Goal: Contribute content

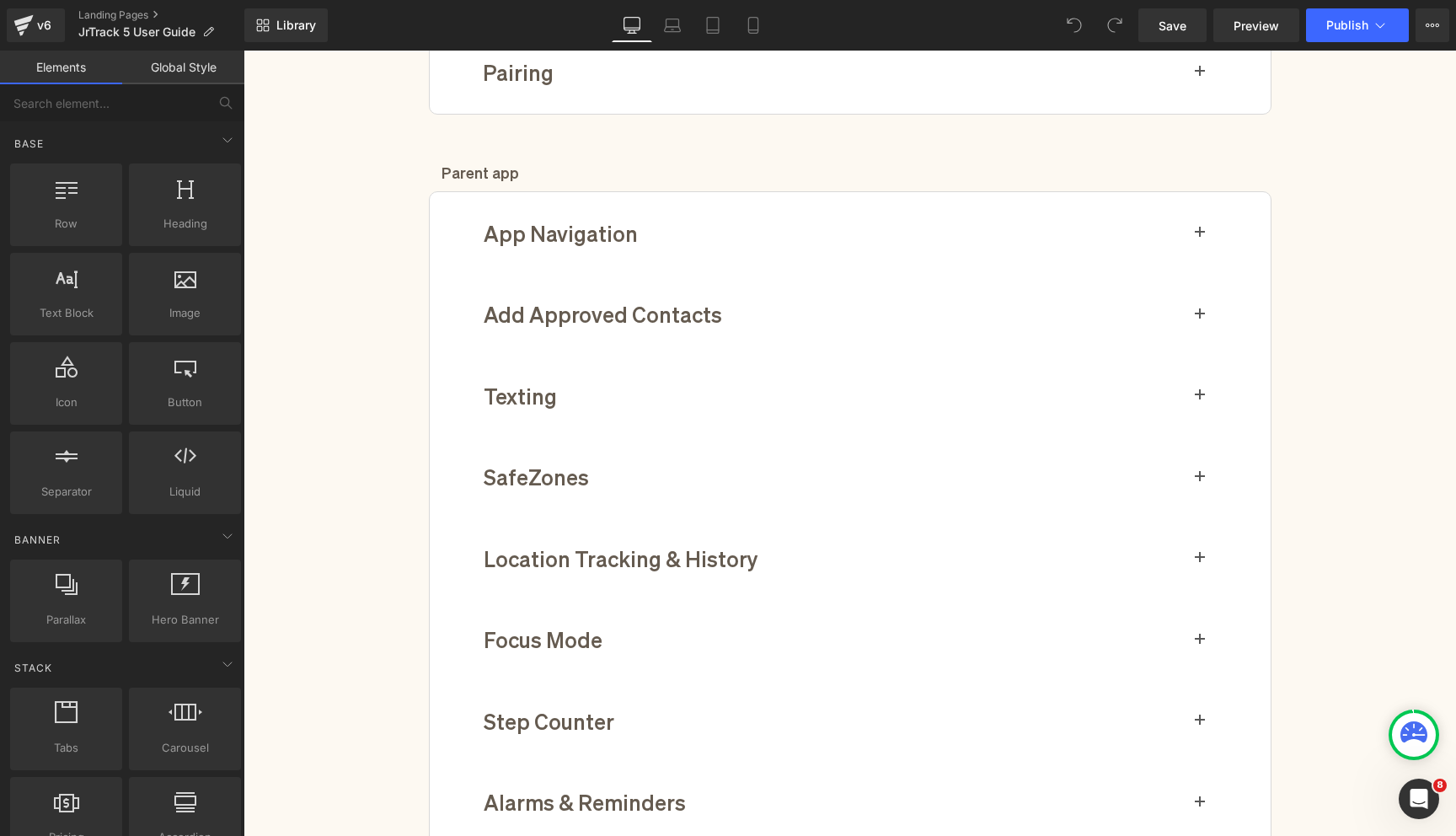
scroll to position [655, 0]
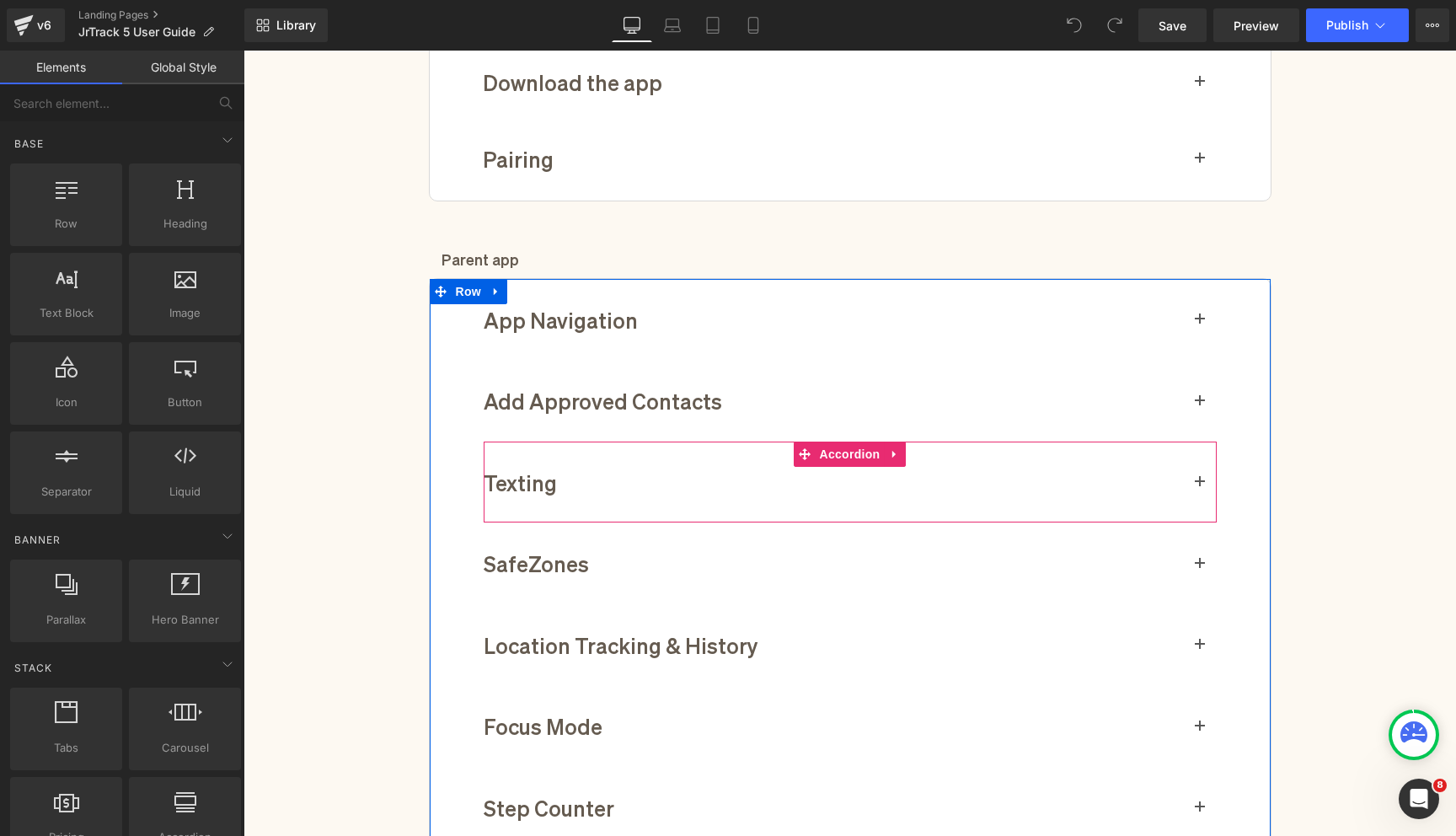
click at [1200, 487] on span "button" at bounding box center [1200, 487] width 0 height 0
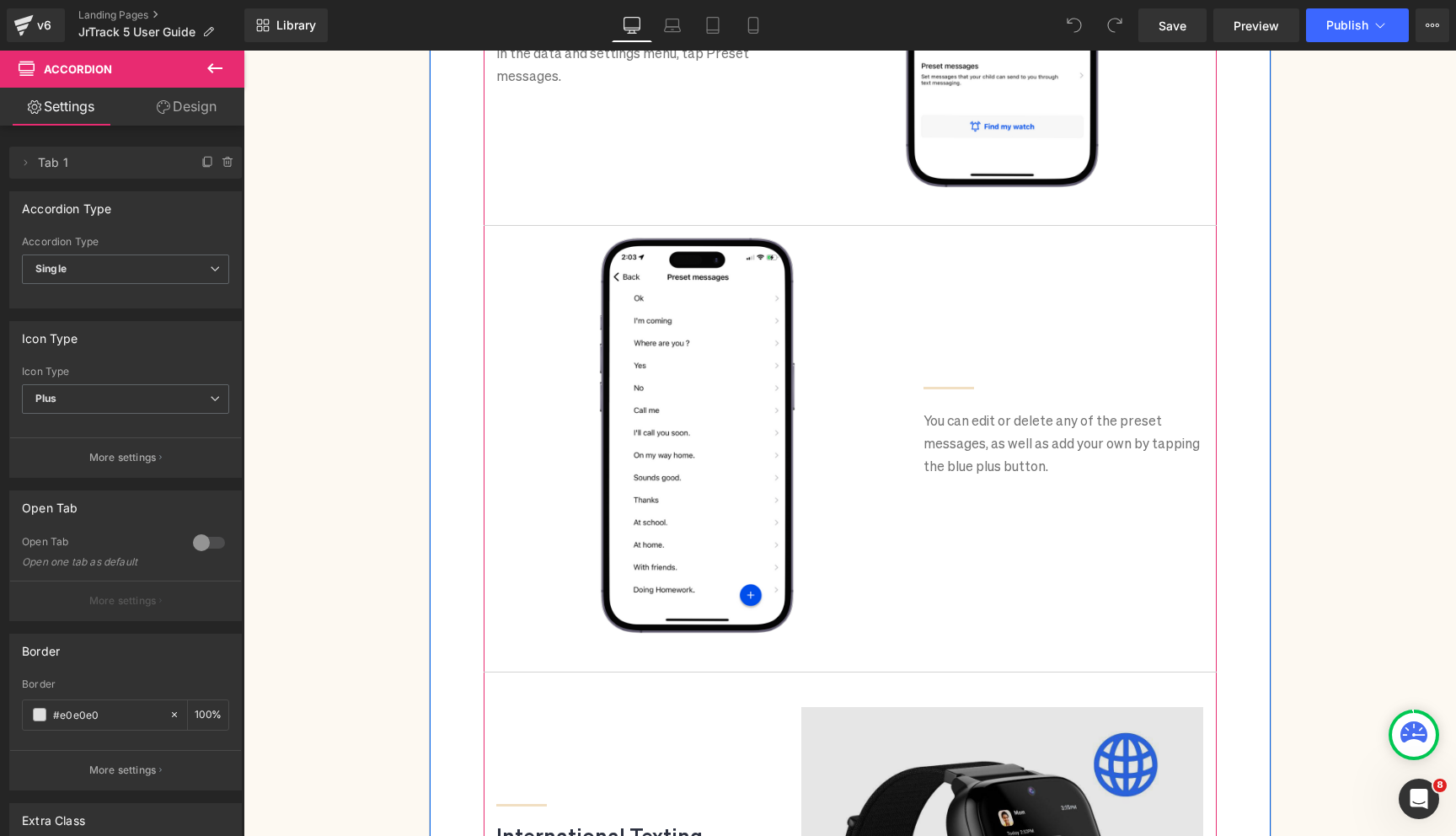
scroll to position [2439, 0]
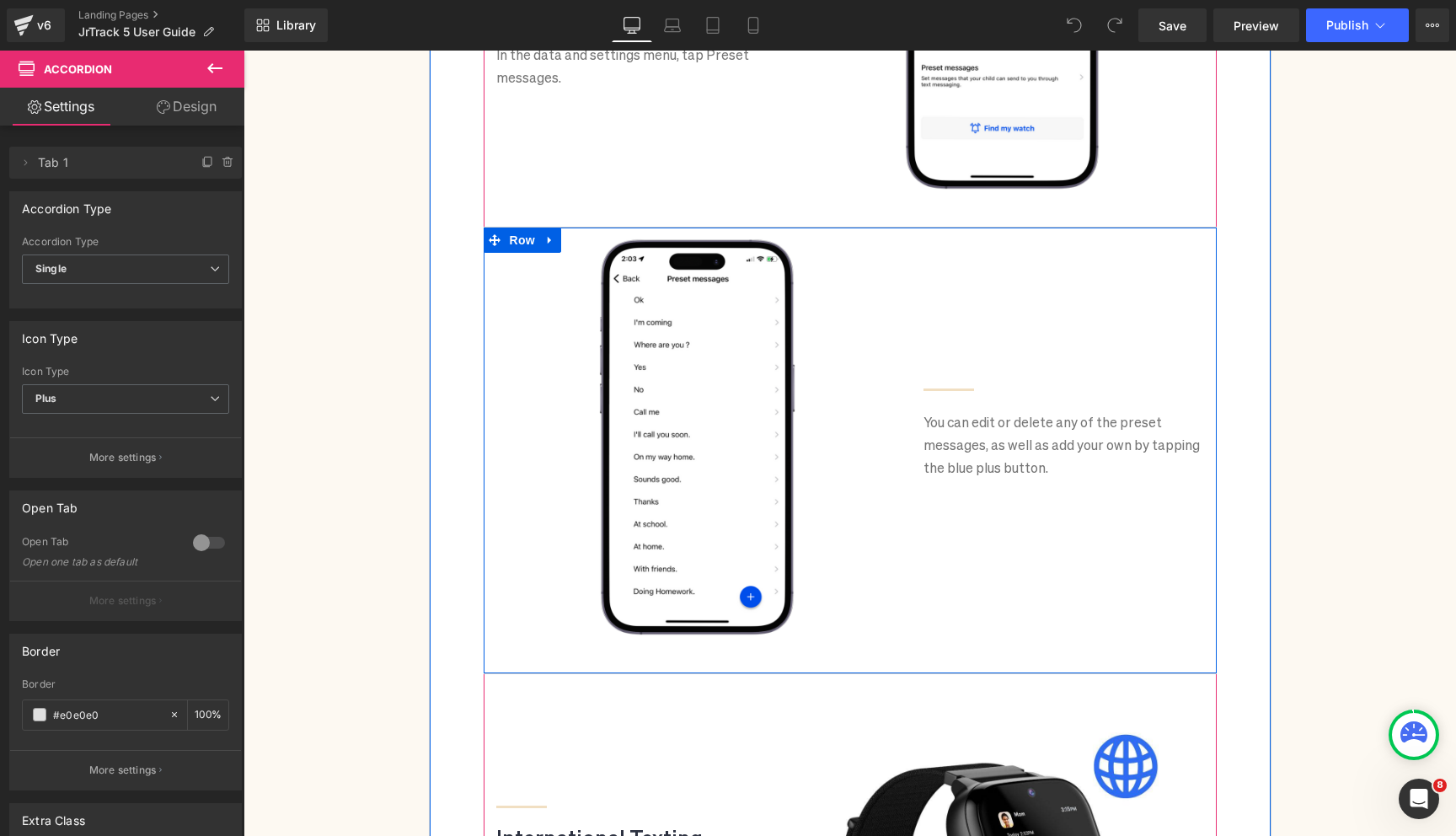
click at [1034, 285] on div "Separator You can edit or delete any of the preset messages, as well as add you…" at bounding box center [1064, 356] width 306 height 242
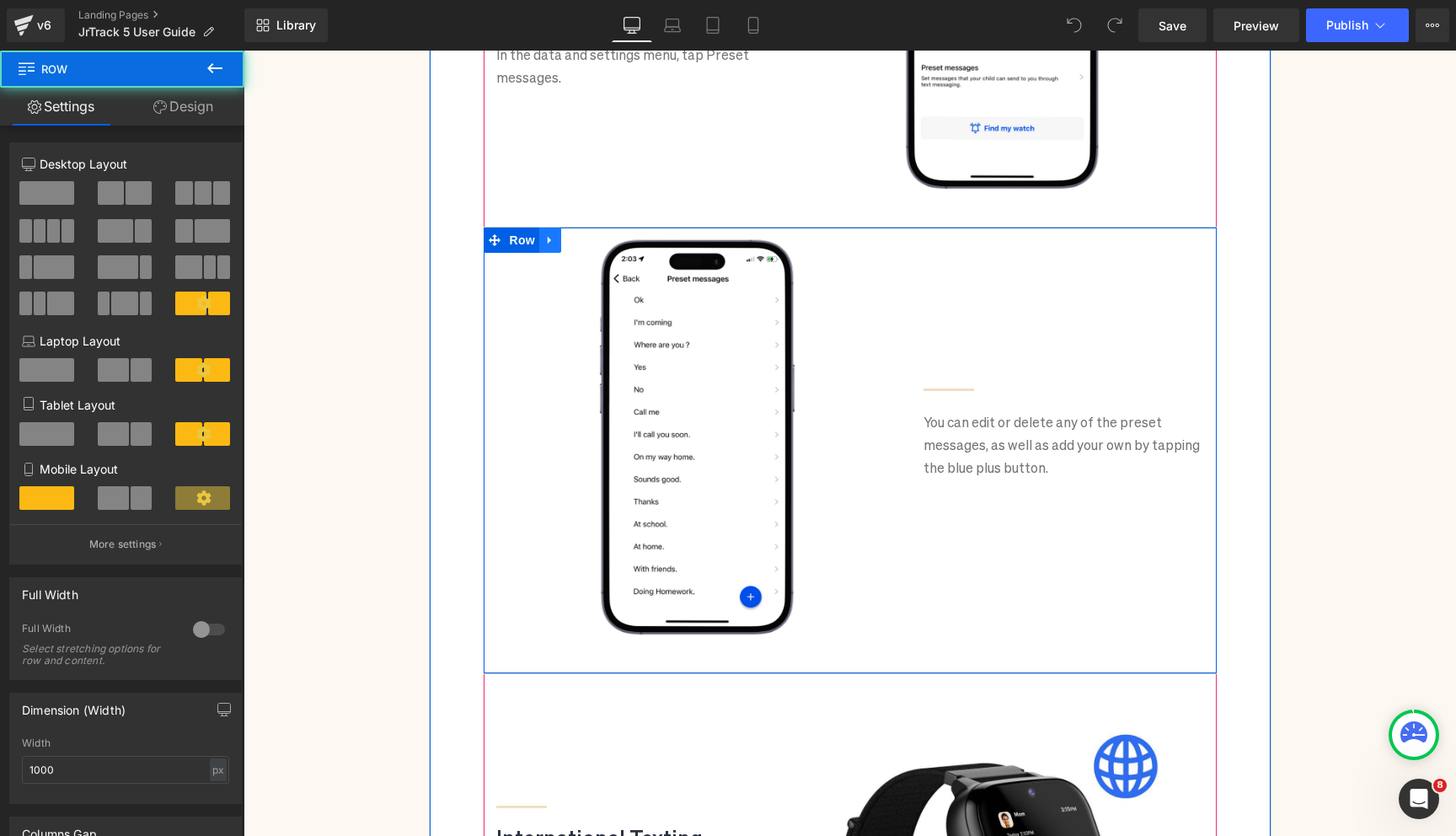
click at [548, 240] on icon at bounding box center [549, 240] width 3 height 8
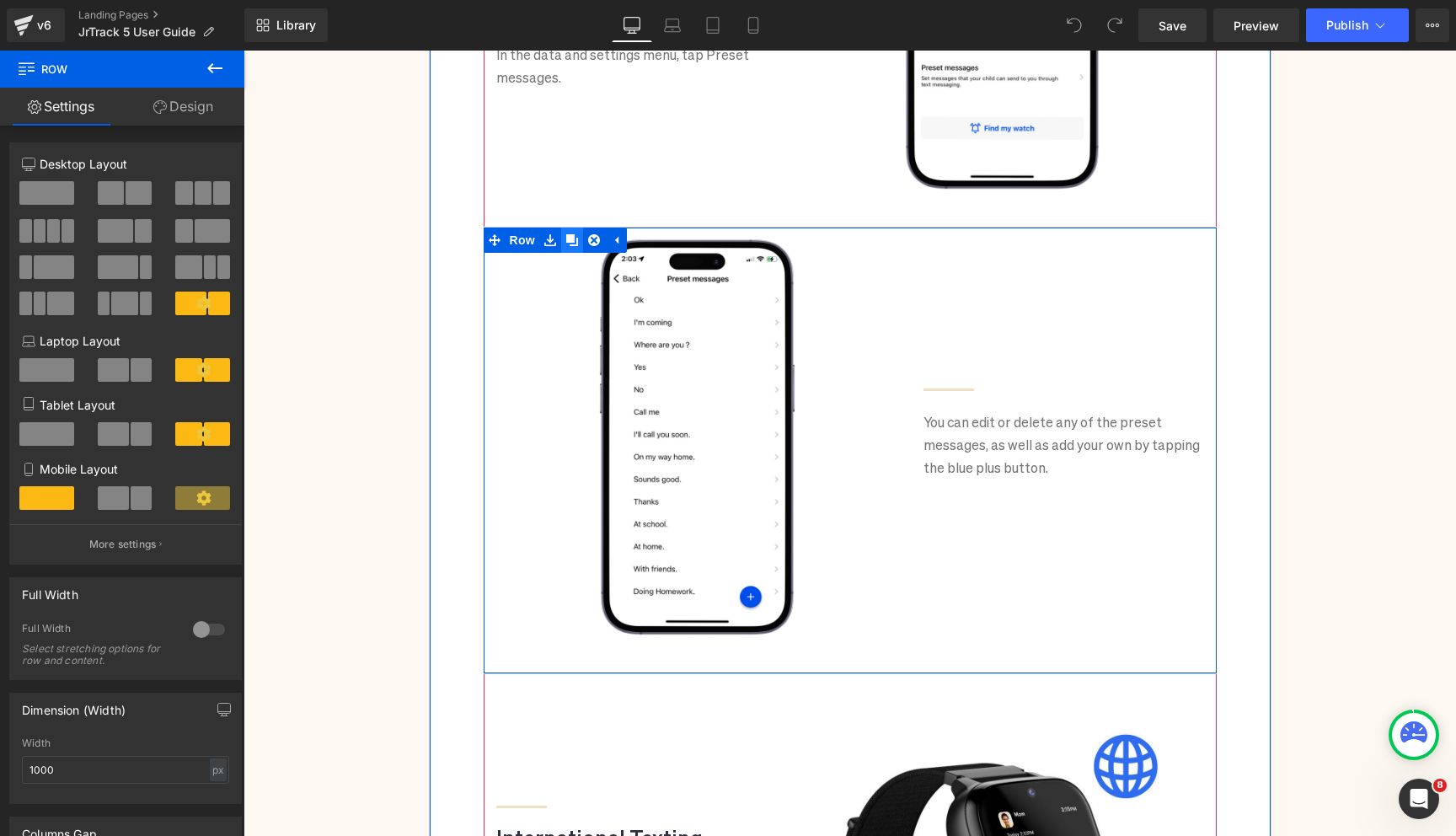
click at [568, 240] on icon at bounding box center [572, 240] width 12 height 12
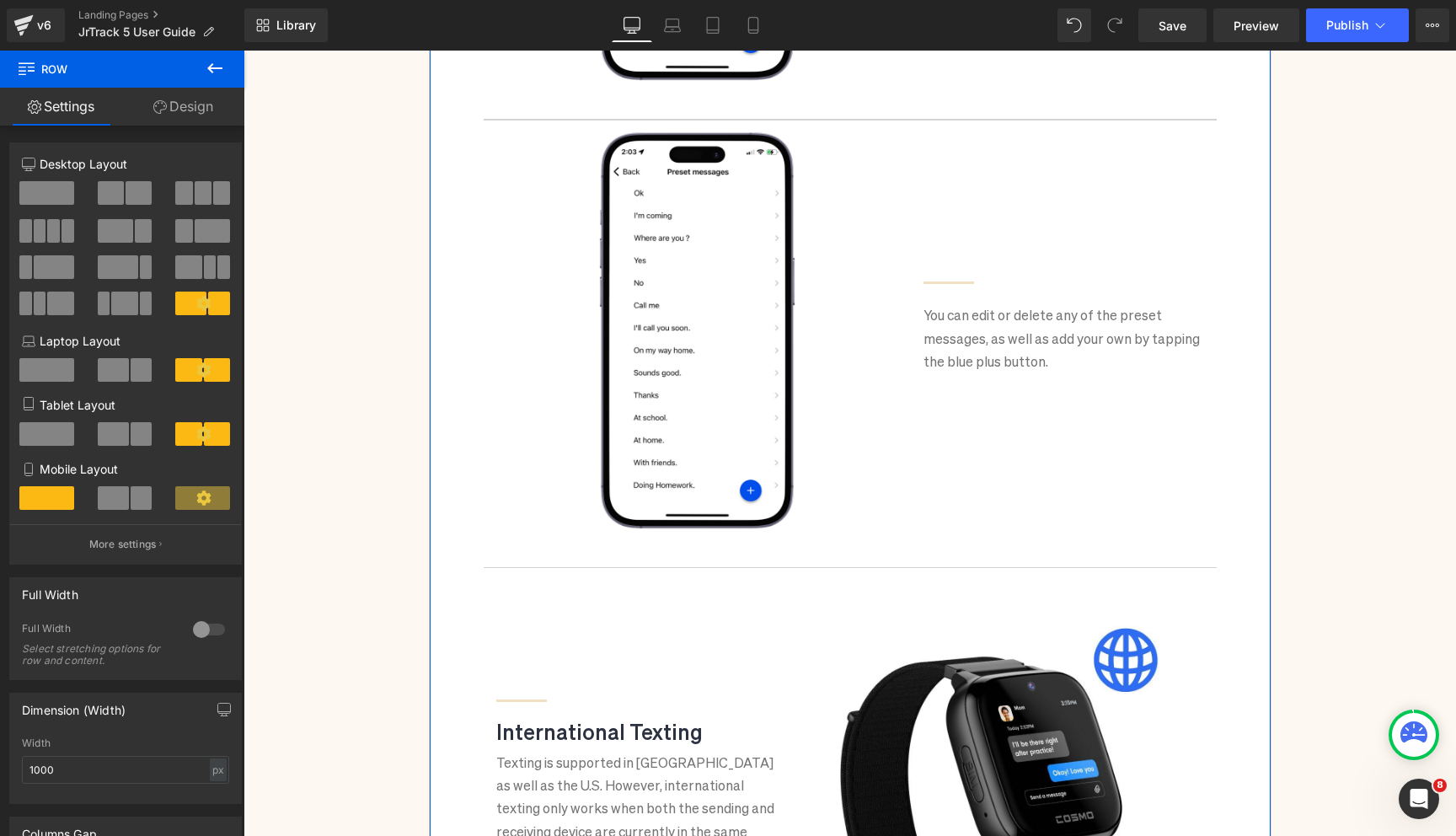
scroll to position [2994, 0]
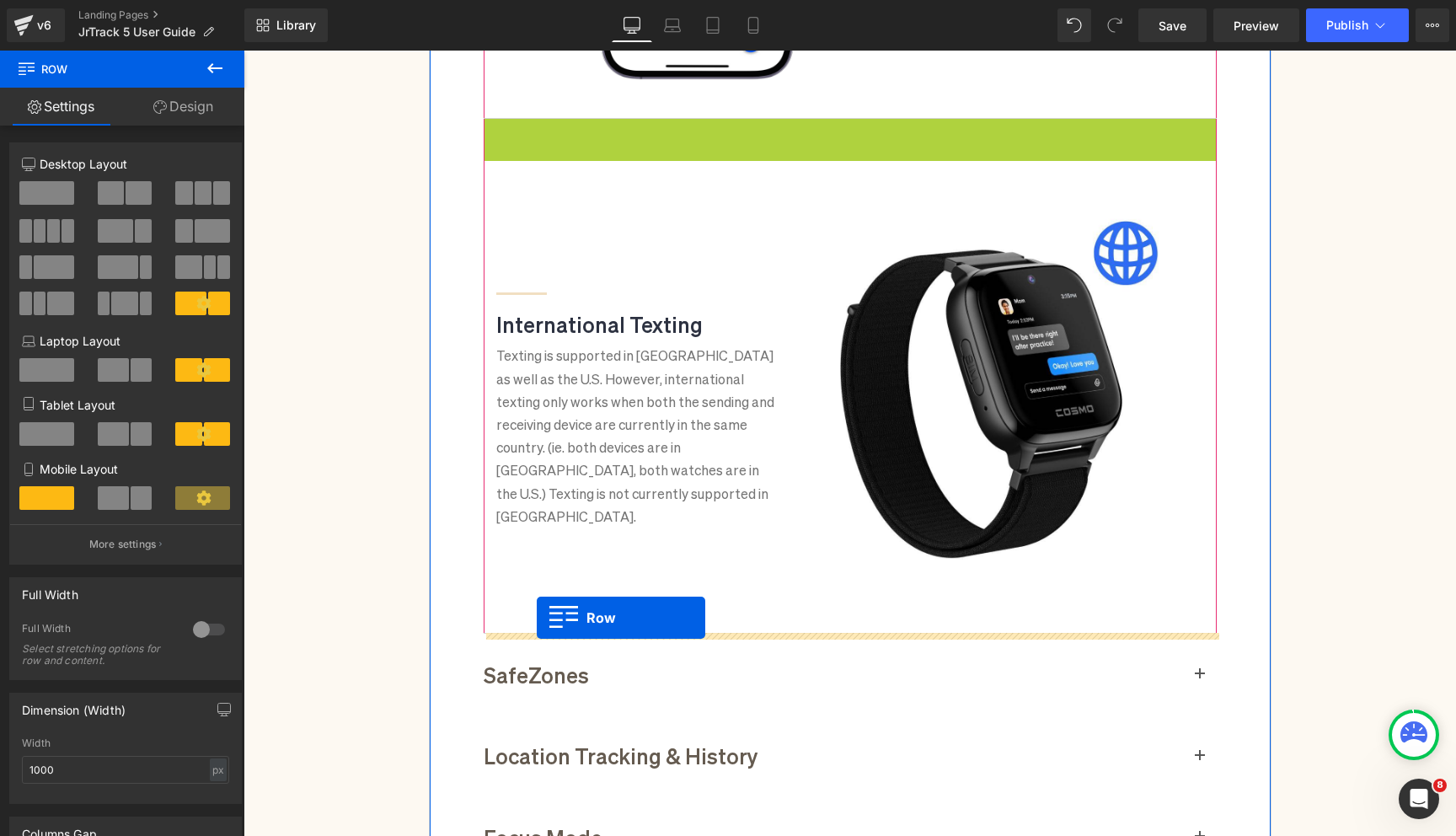
drag, startPoint x: 495, startPoint y: 133, endPoint x: 536, endPoint y: 616, distance: 484.7
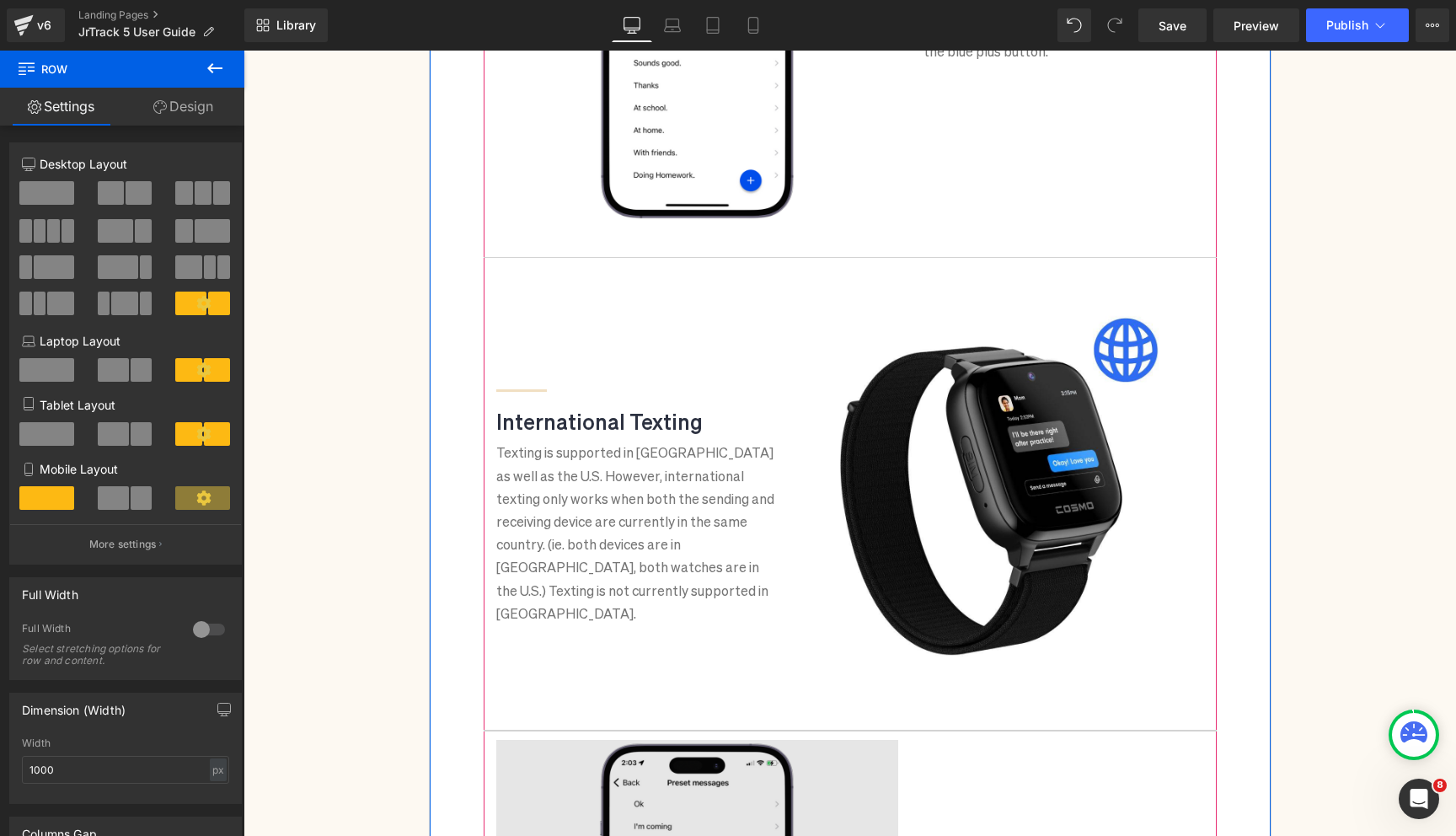
scroll to position [2855, 0]
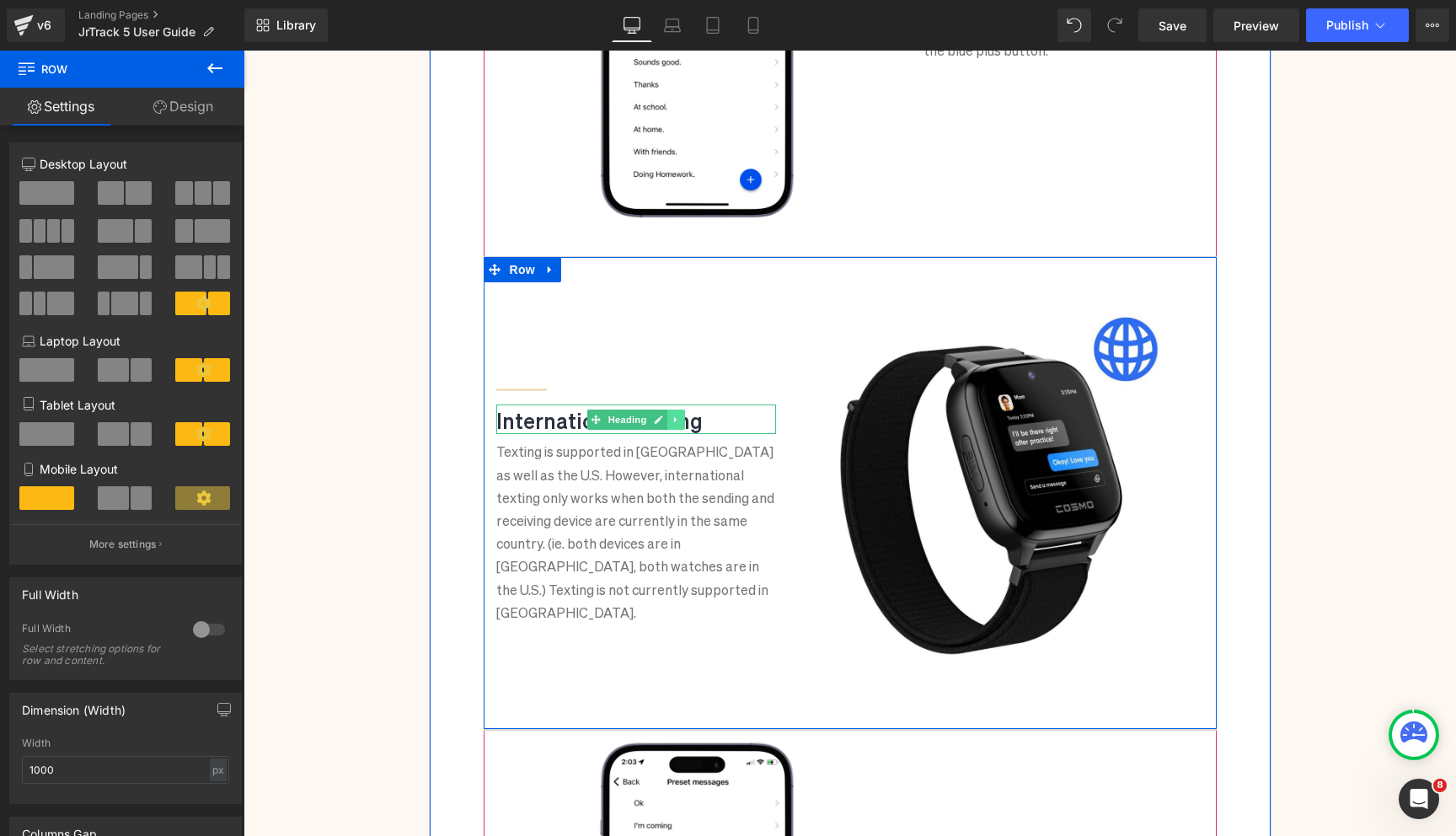
click at [680, 417] on link at bounding box center [675, 419] width 18 height 20
click at [672, 417] on icon at bounding box center [667, 419] width 10 height 10
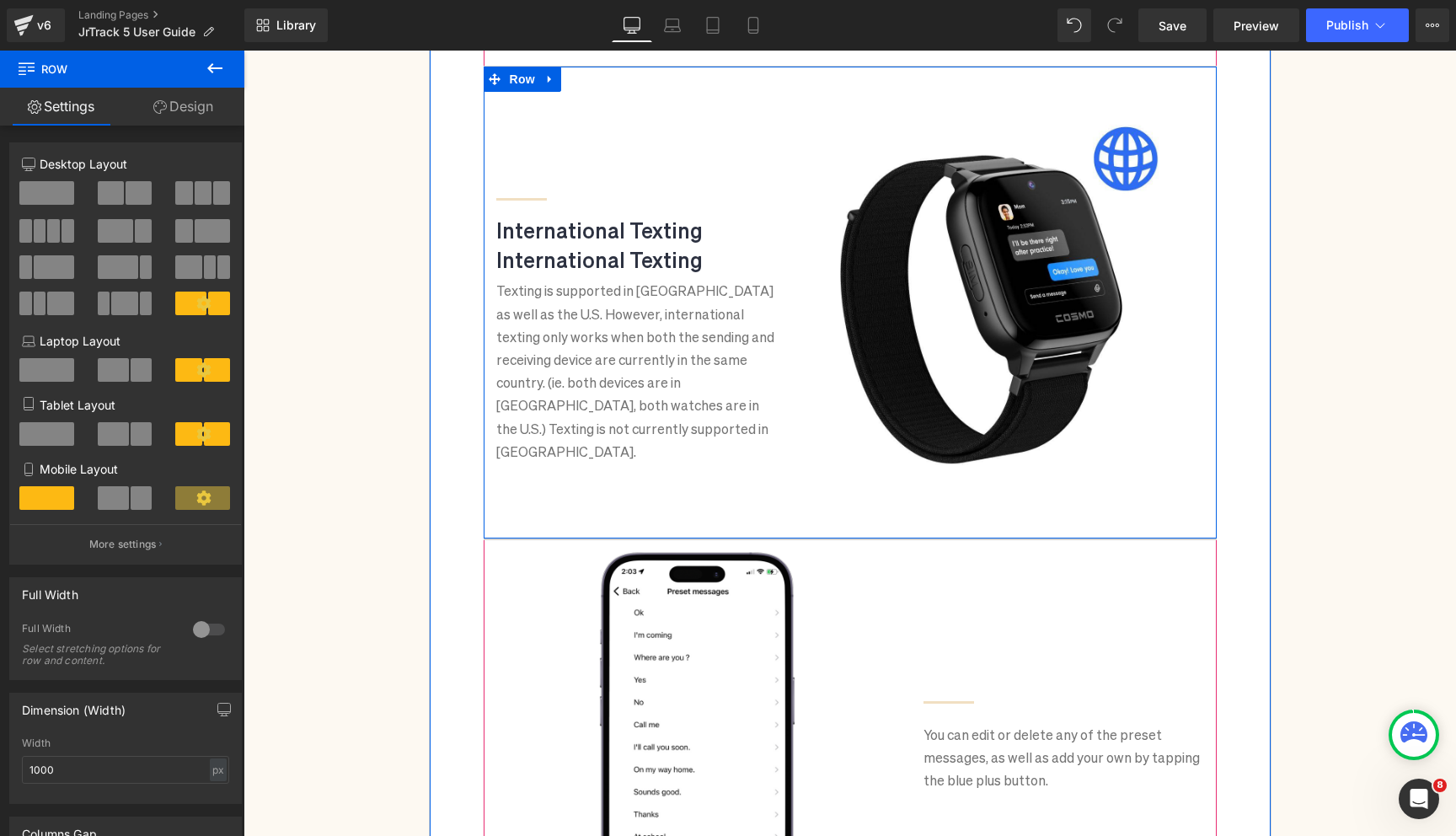
scroll to position [3126, 0]
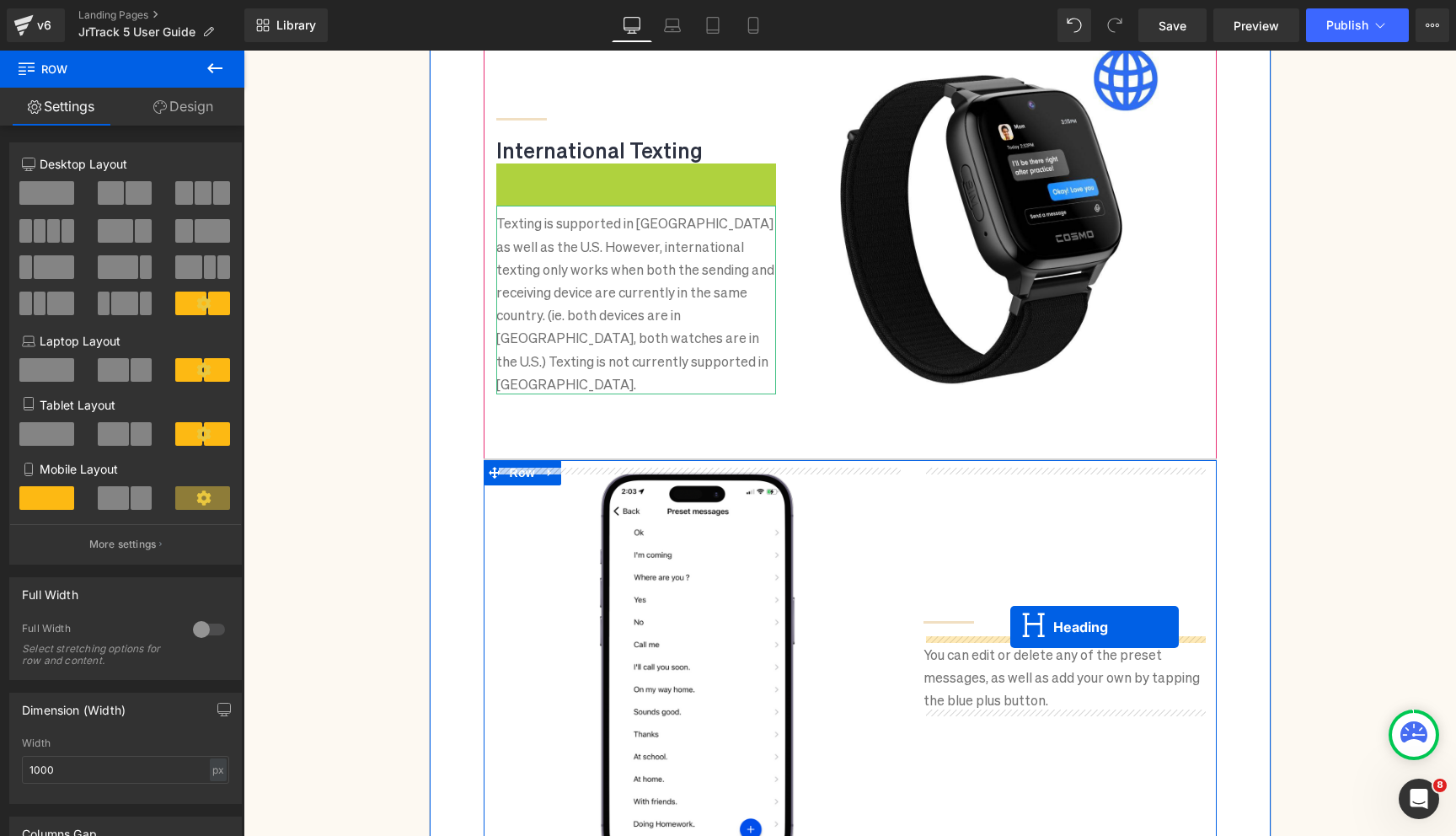
drag, startPoint x: 597, startPoint y: 181, endPoint x: 1010, endPoint y: 627, distance: 607.9
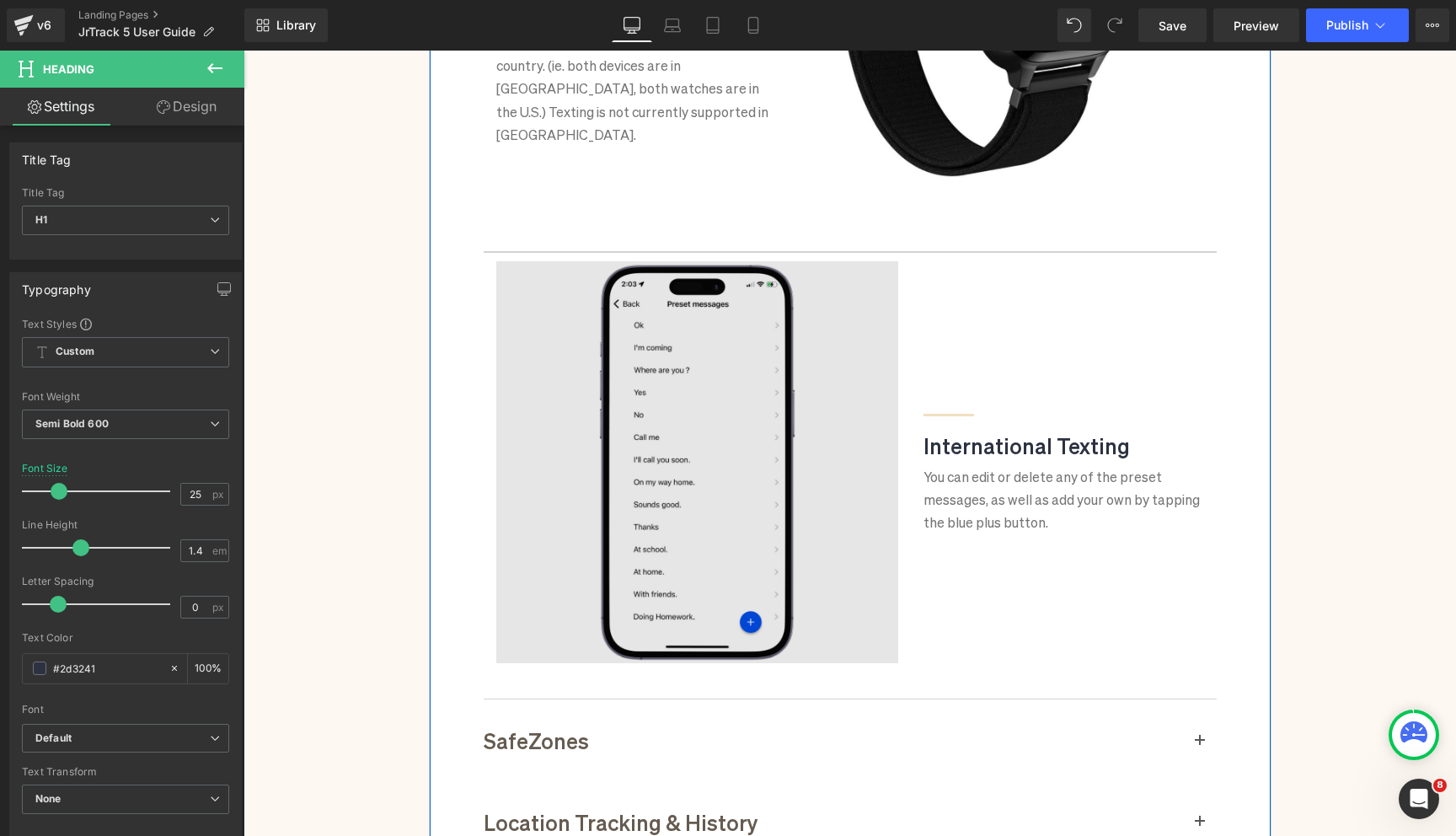
scroll to position [3520, 0]
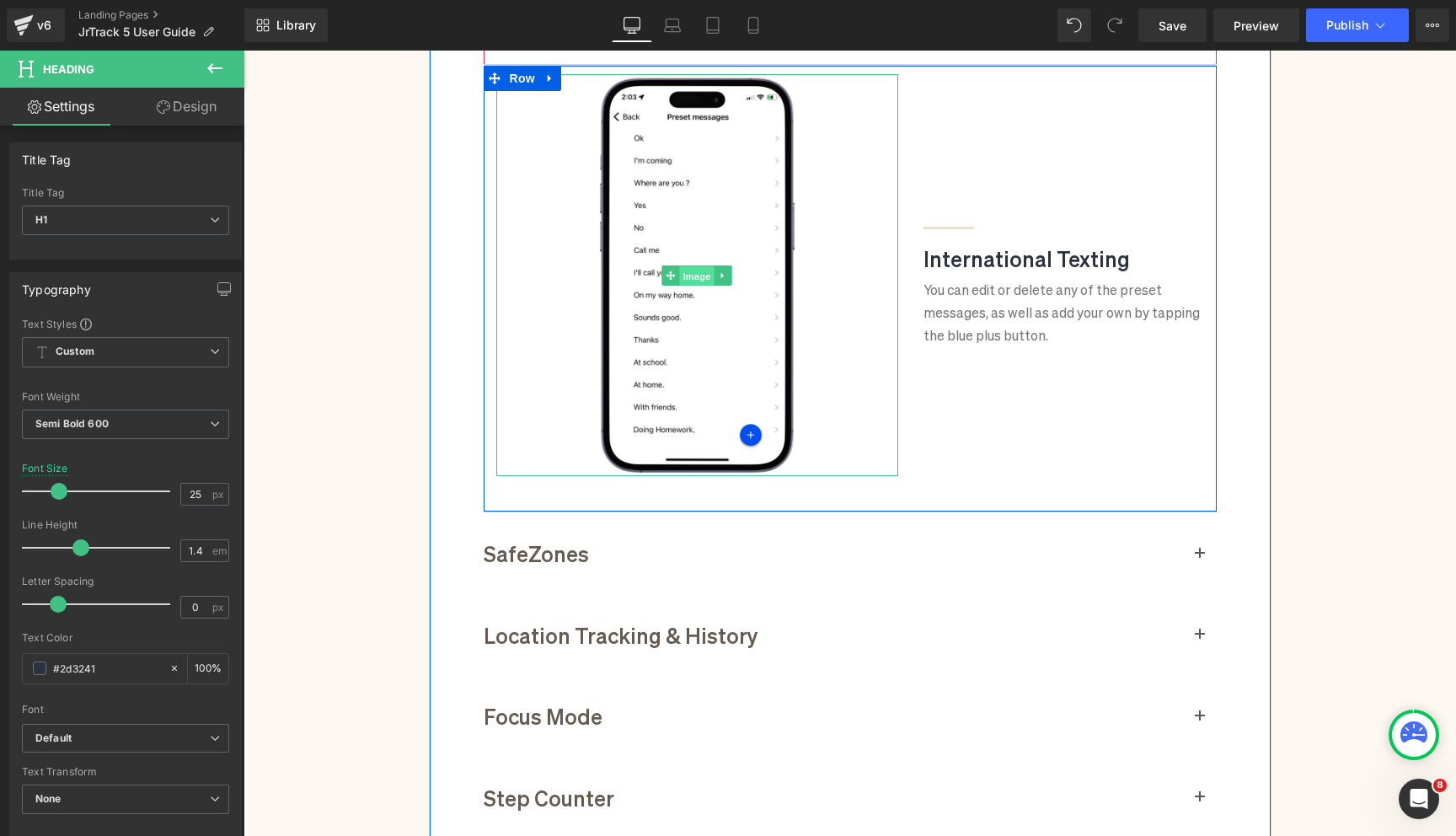
click at [705, 283] on span "Image" at bounding box center [697, 275] width 35 height 20
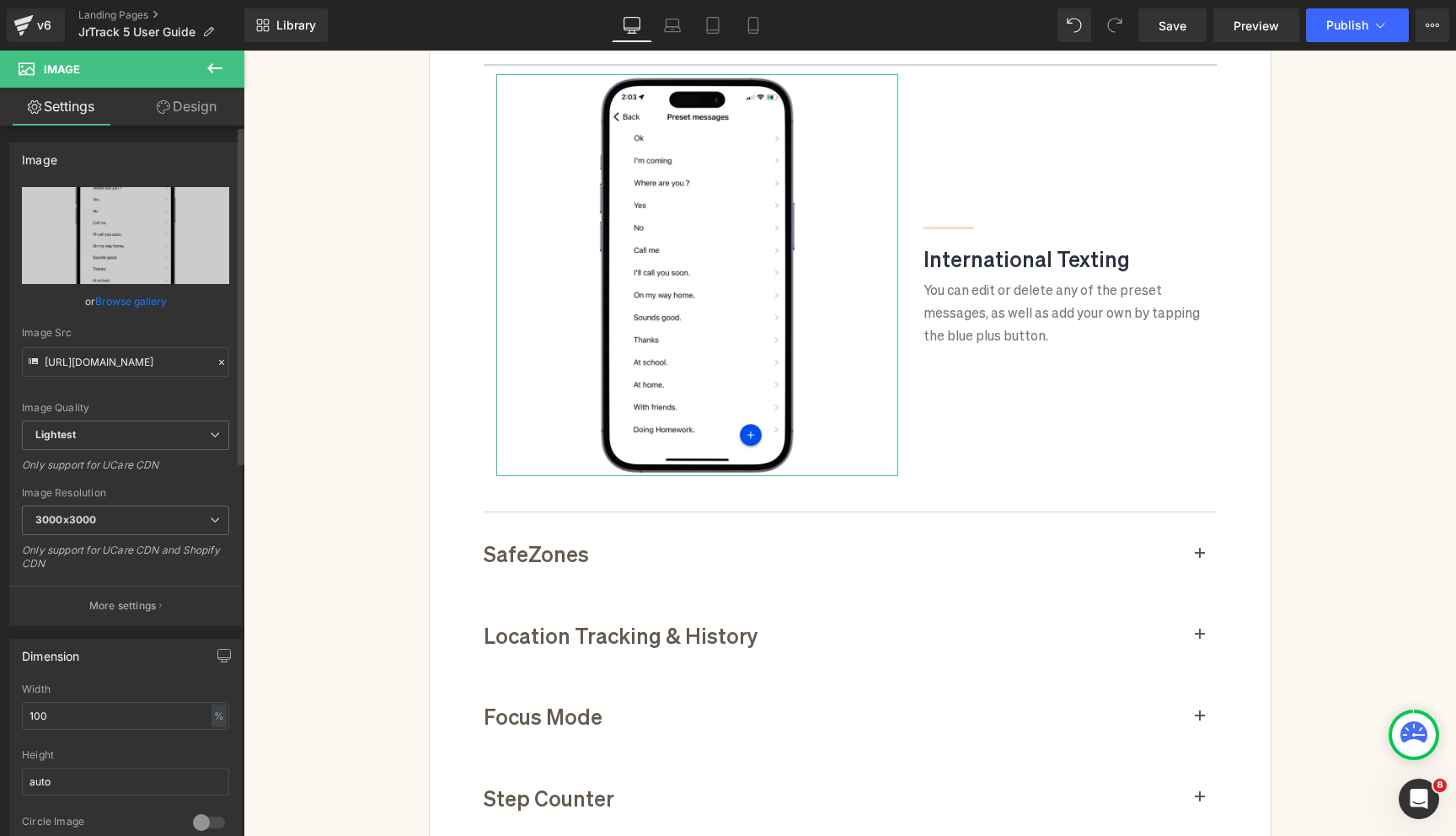
click at [117, 300] on link "Browse gallery" at bounding box center [131, 301] width 72 height 29
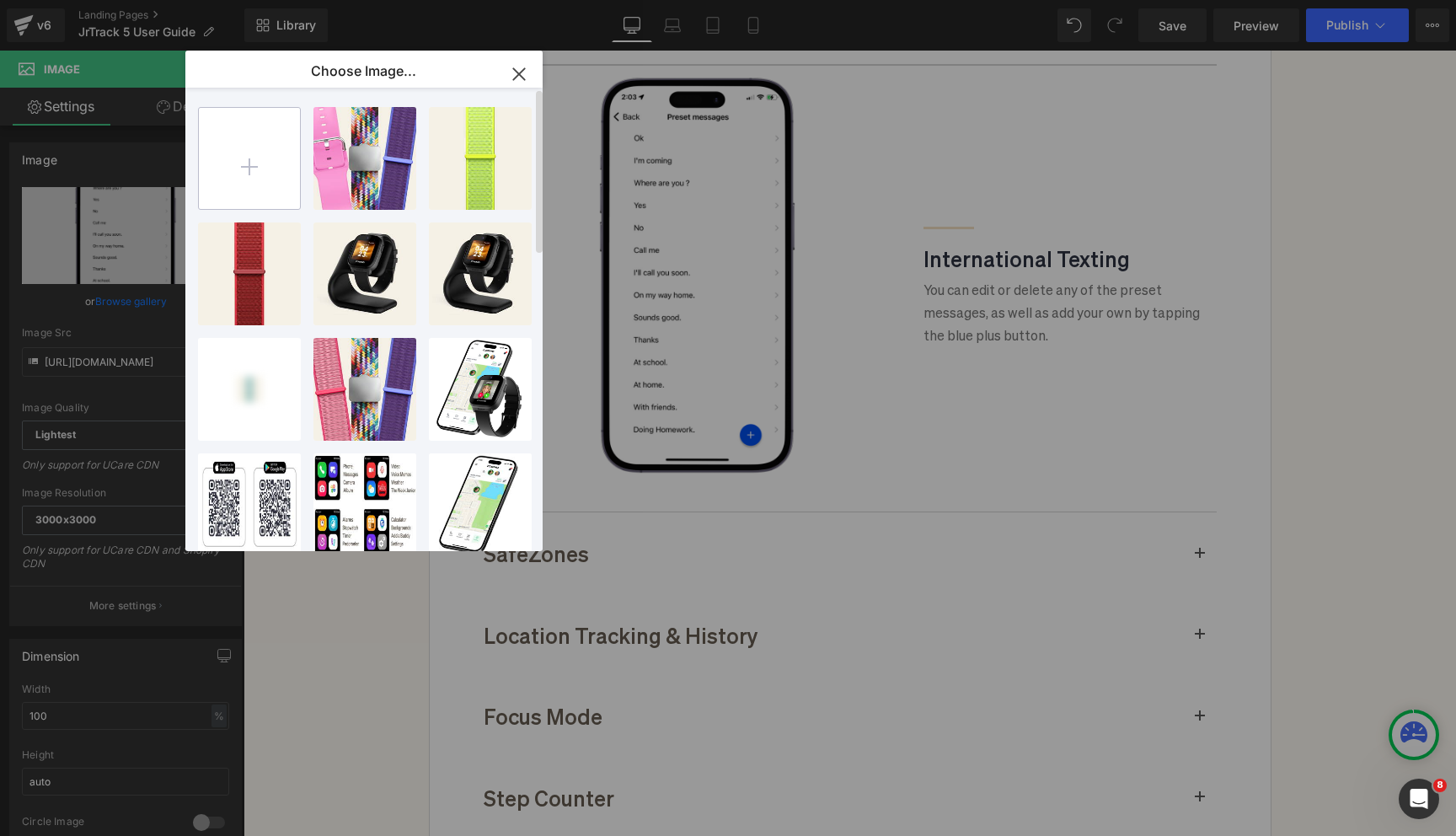
click at [250, 145] on input "file" at bounding box center [249, 159] width 101 height 101
type input "C:\fakepath\Untitled design (47).jpg"
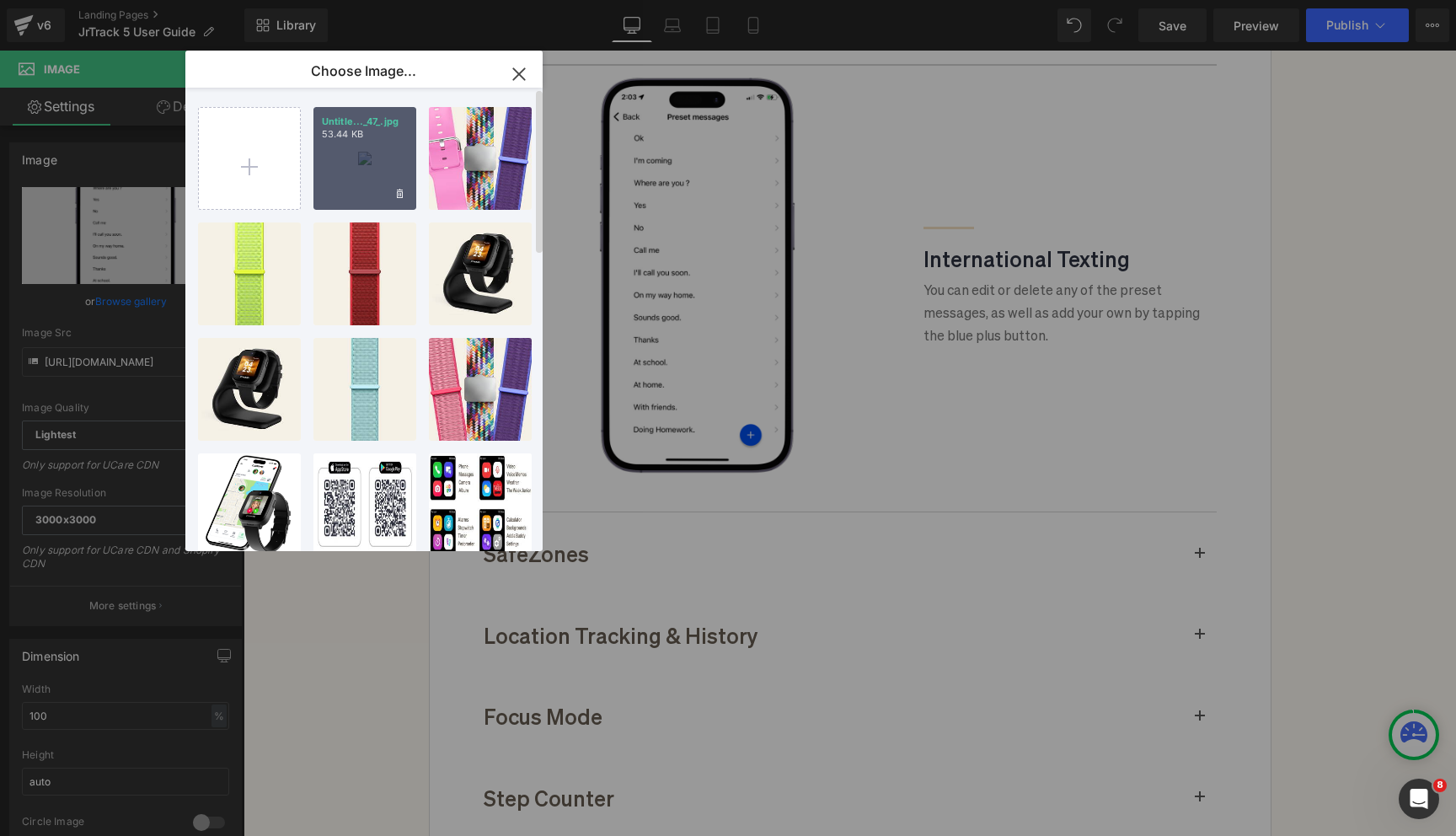
click at [359, 135] on p "53.44 KB" at bounding box center [365, 134] width 86 height 13
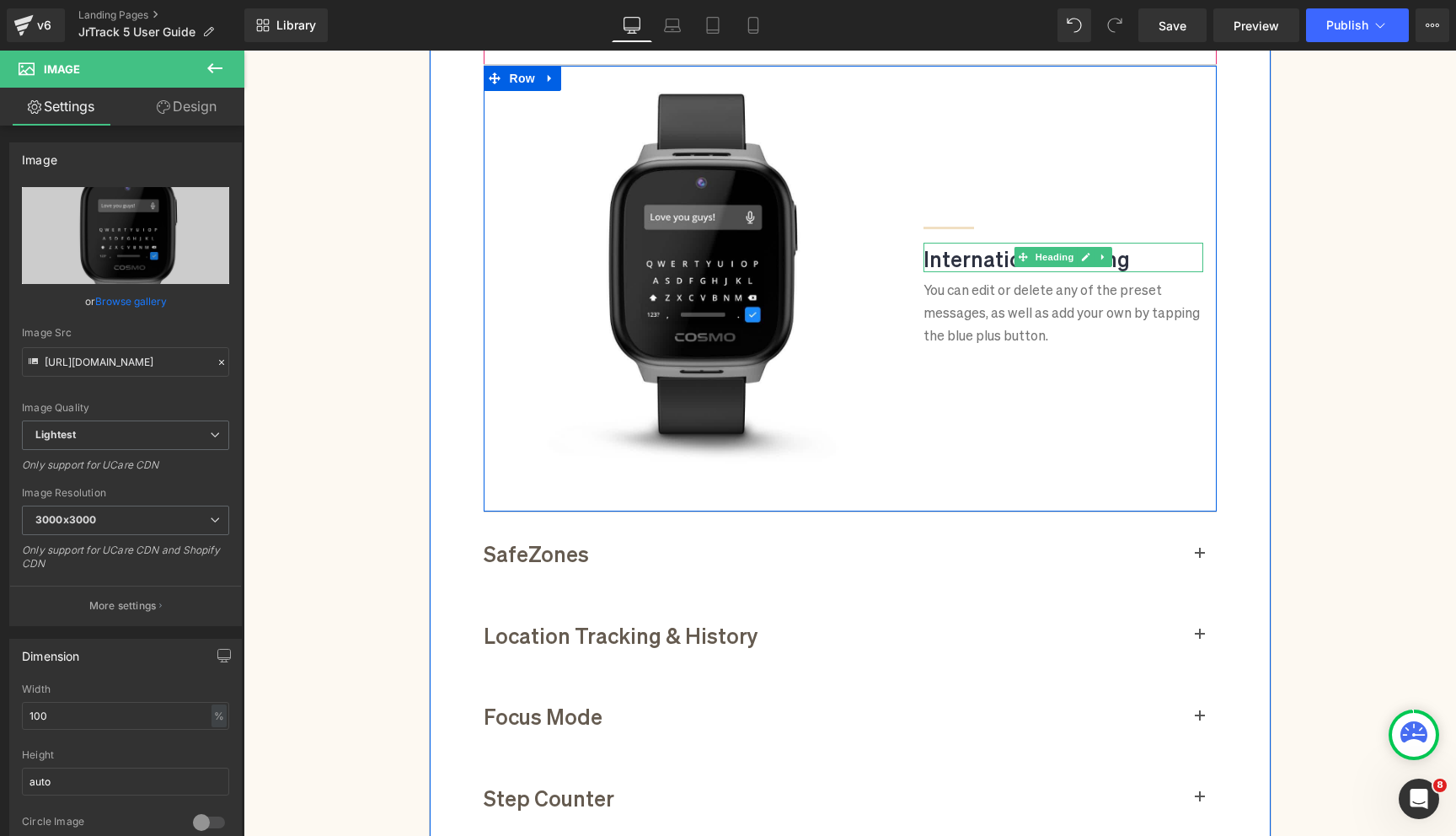
click at [995, 257] on h1 "International Texting" at bounding box center [1064, 257] width 280 height 29
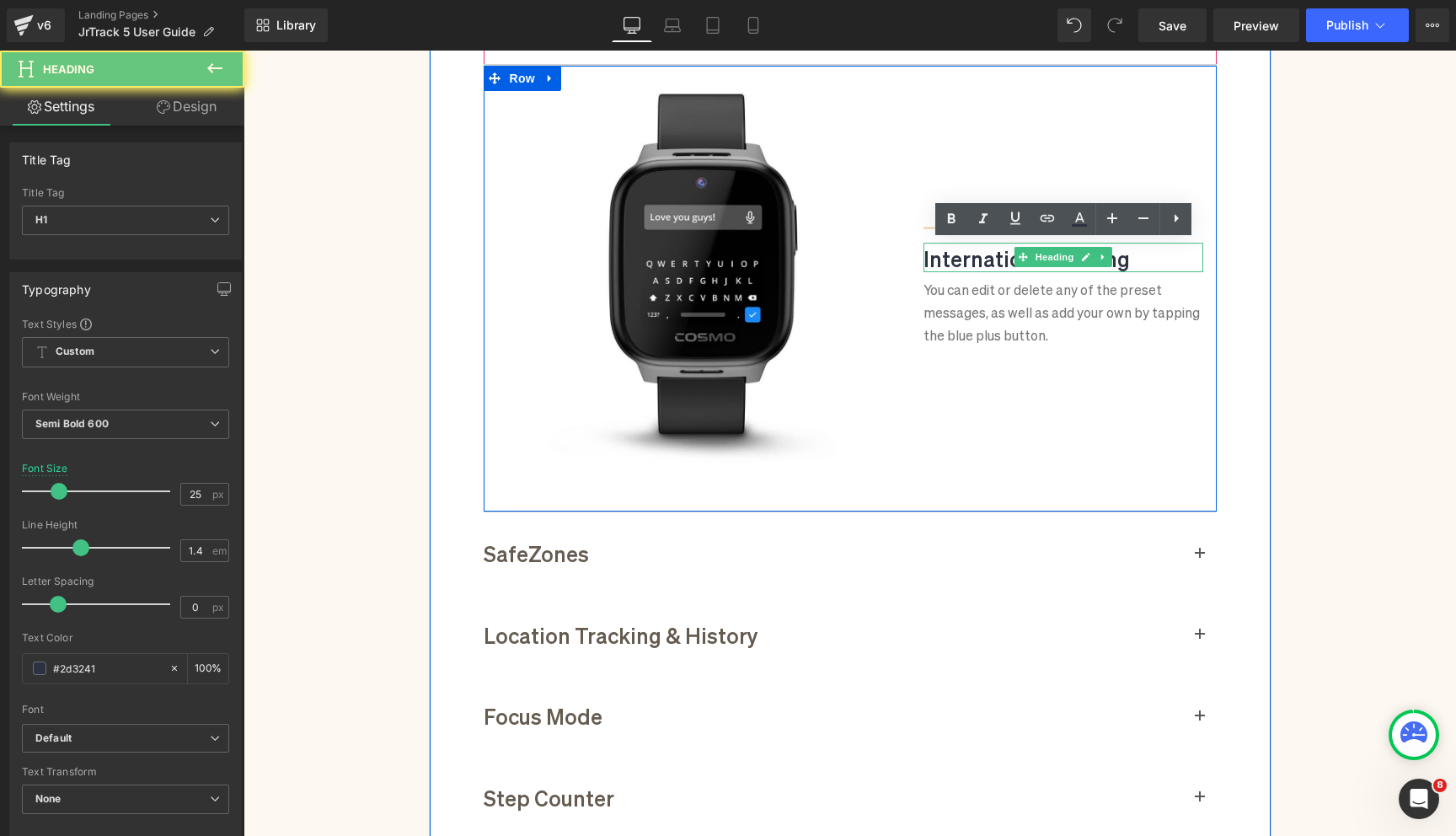
click at [995, 257] on h1 "International Texting" at bounding box center [1064, 257] width 280 height 29
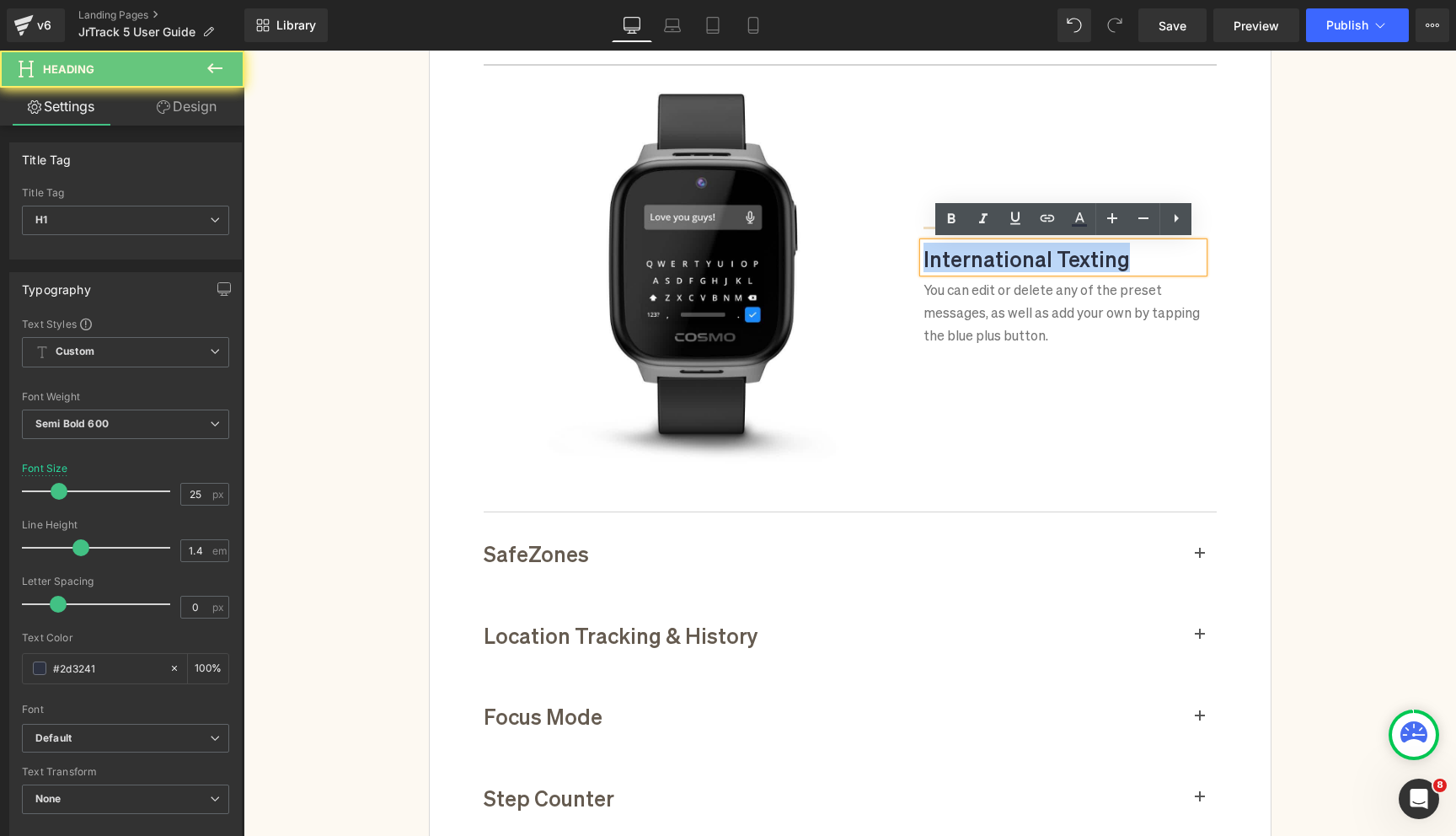
click at [995, 257] on h1 "International Texting" at bounding box center [1064, 257] width 280 height 29
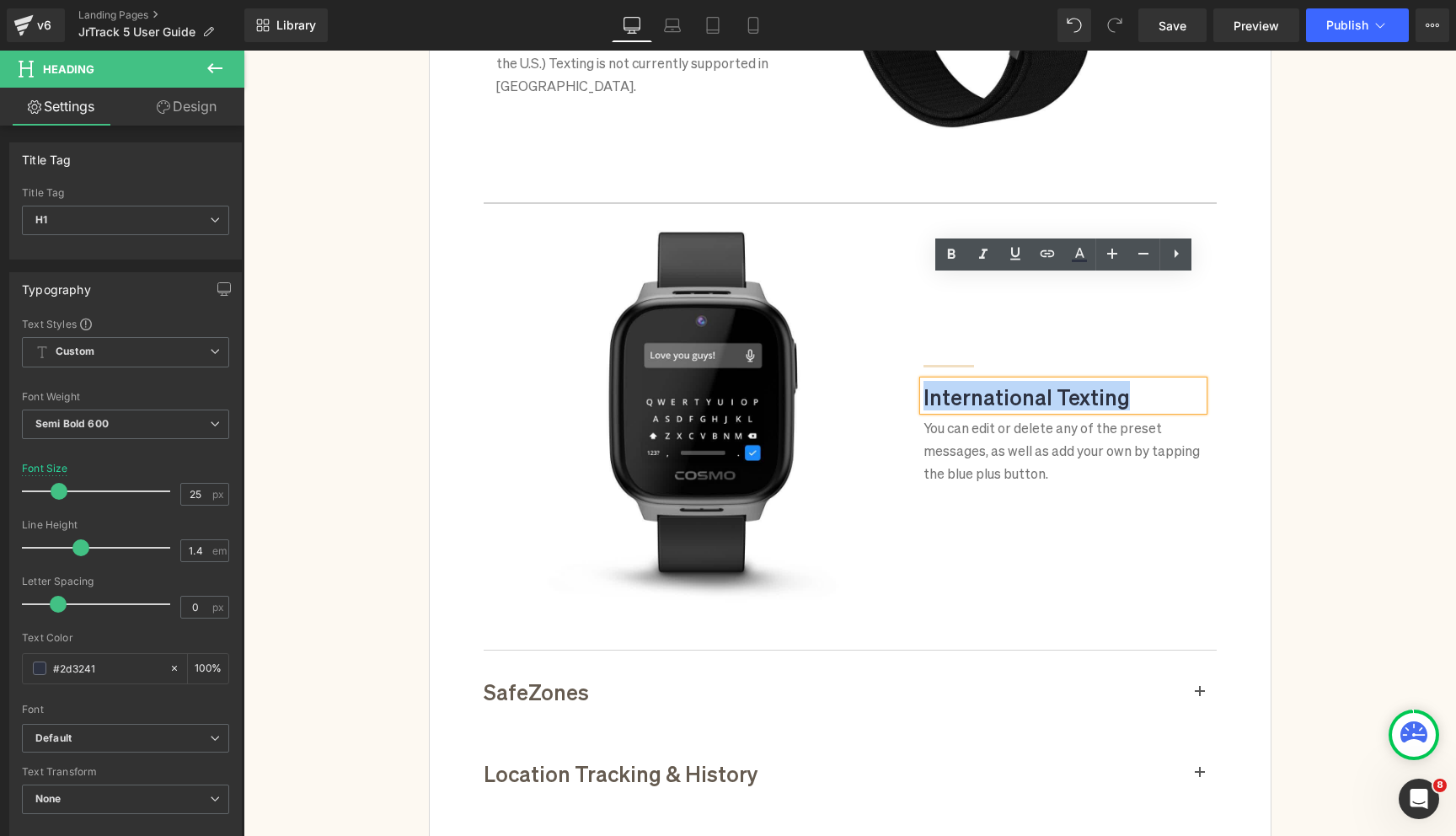
scroll to position [3357, 0]
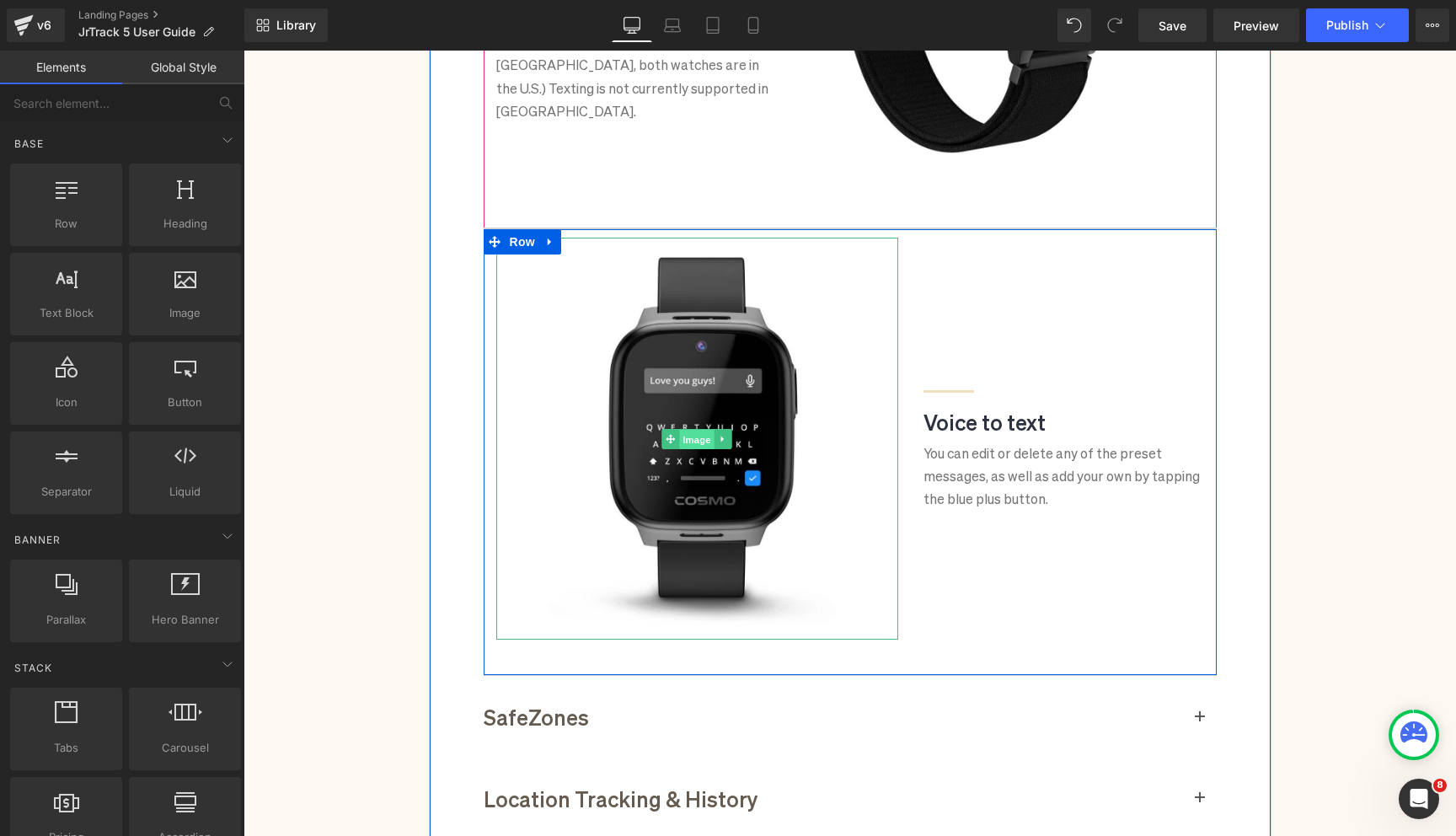
click at [692, 442] on span "Image" at bounding box center [697, 439] width 35 height 20
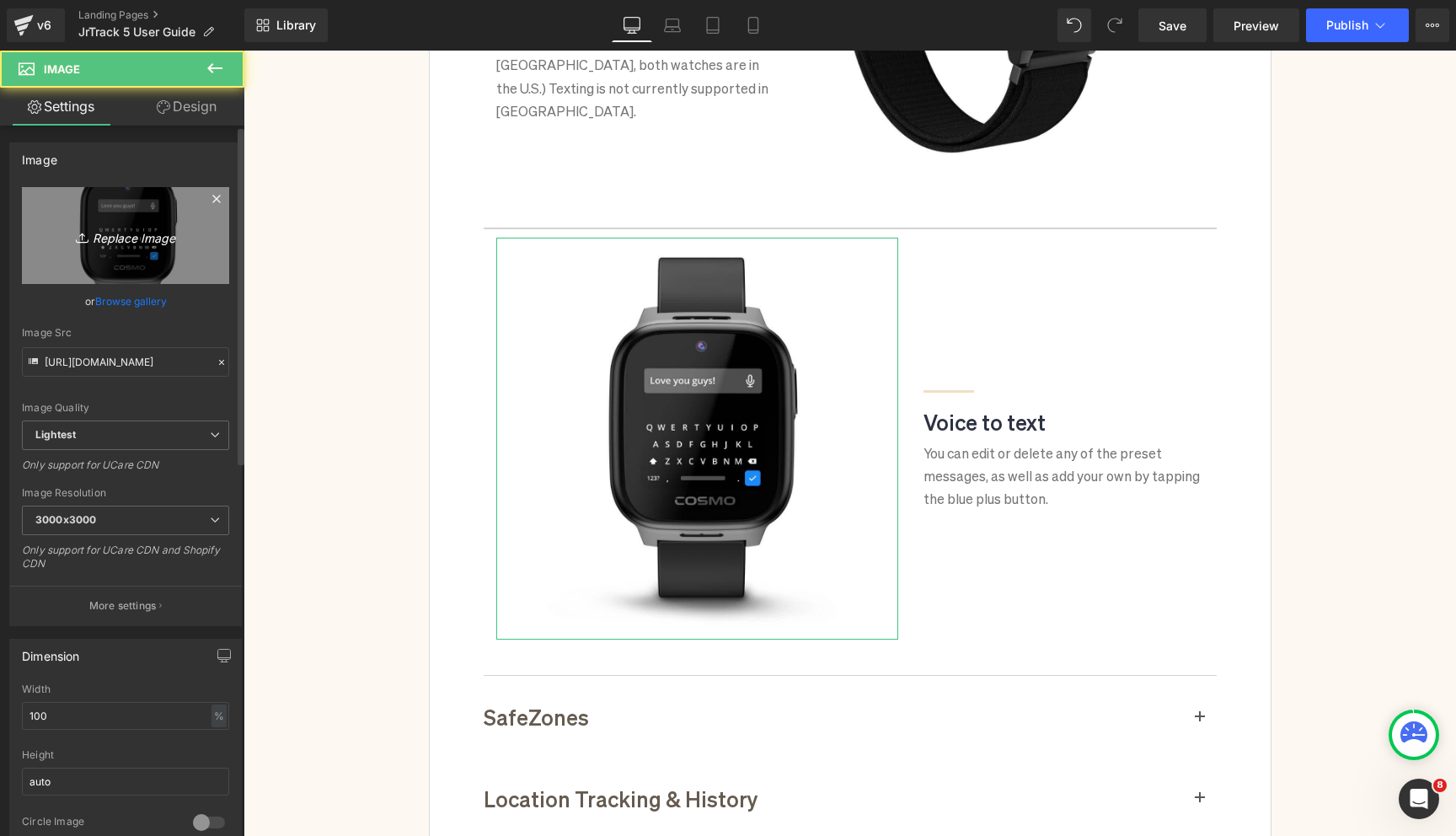
click at [134, 246] on link "Replace Image" at bounding box center [126, 236] width 207 height 97
type input "C:\fakepath\Scene-1.gif"
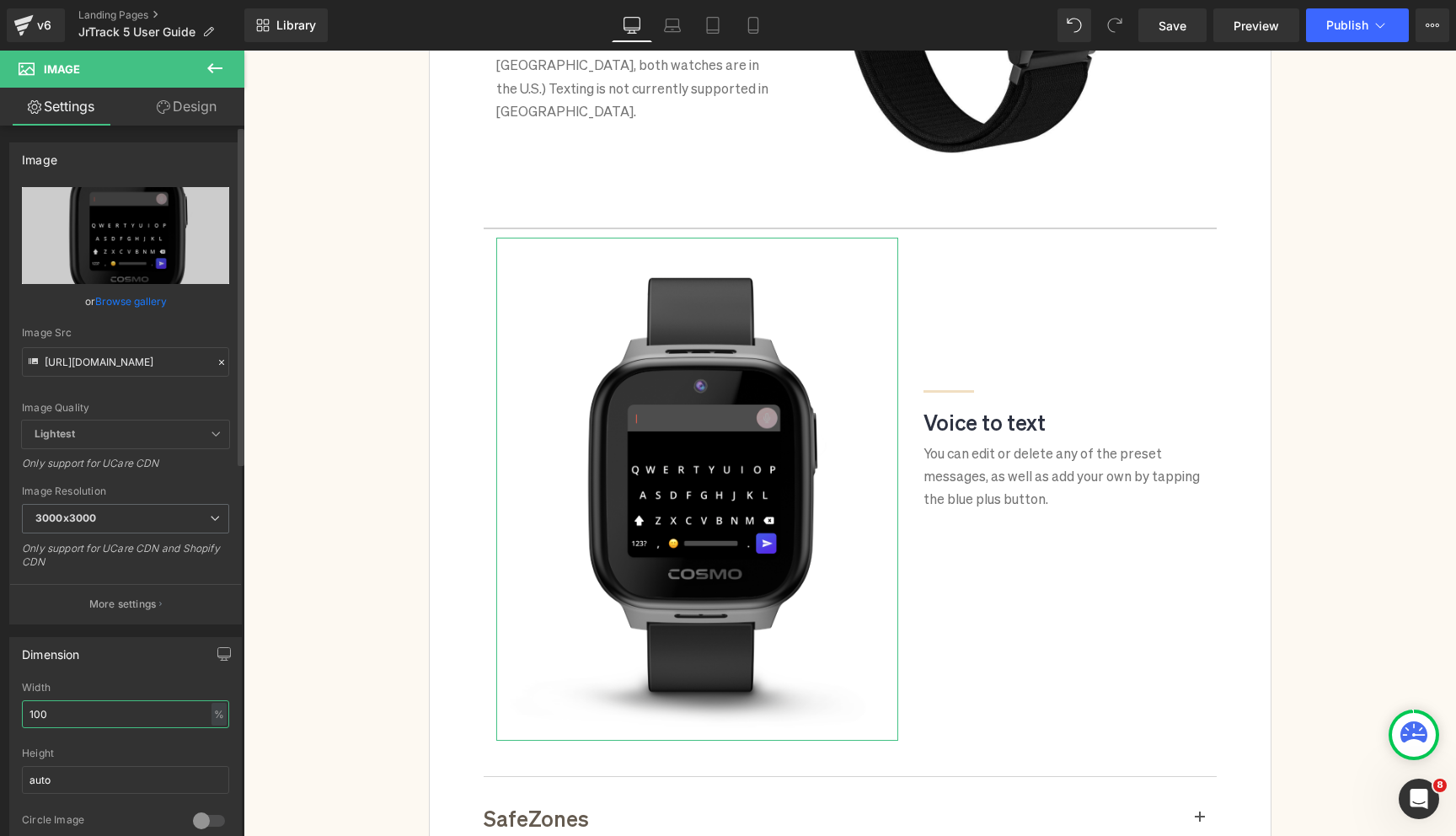
drag, startPoint x: 92, startPoint y: 716, endPoint x: 14, endPoint y: 716, distance: 78.0
click at [14, 716] on div "100% Width 100 % % px auto Height auto 0 Circle Image" at bounding box center [125, 765] width 231 height 168
type input "80"
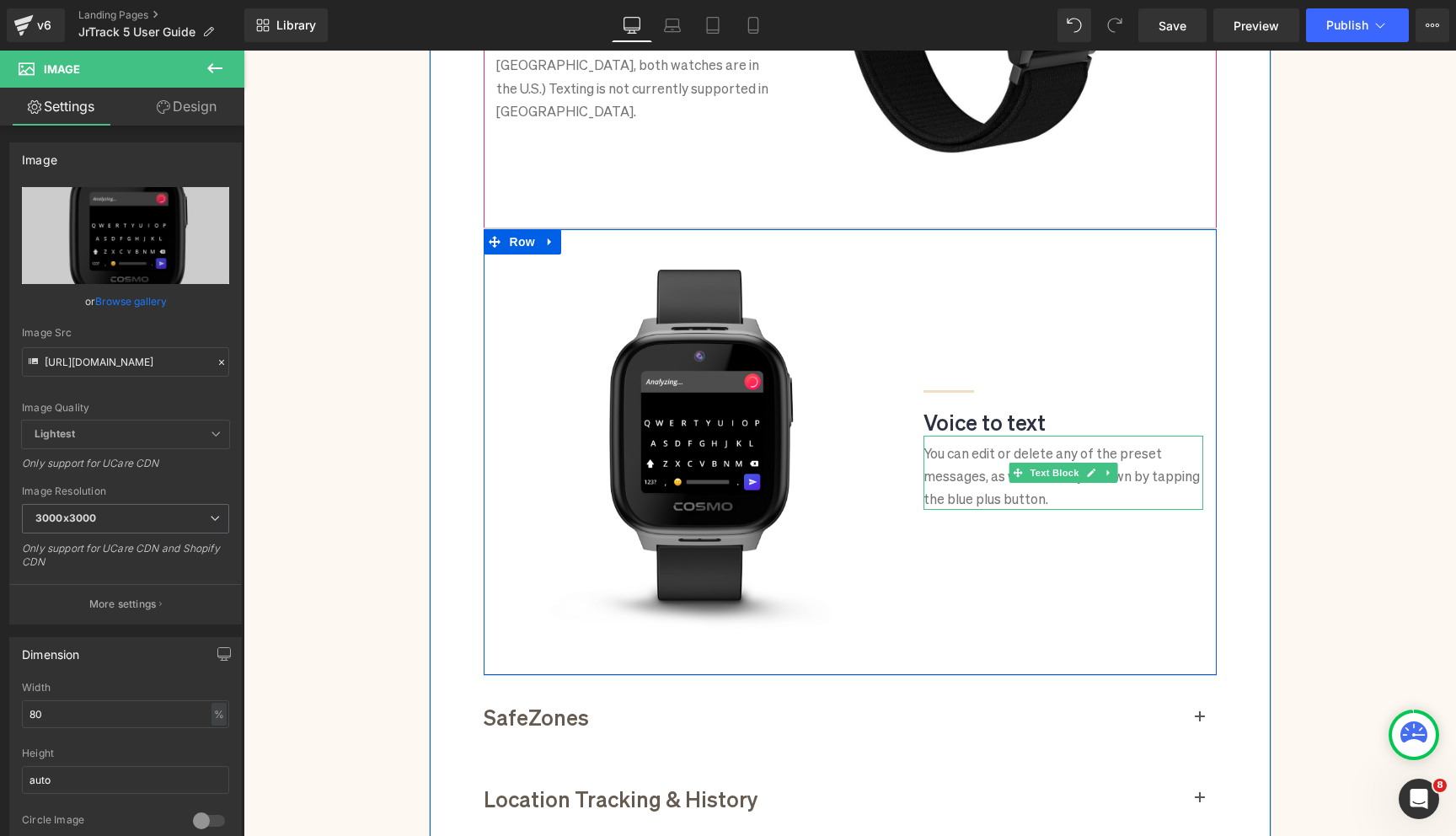
click at [985, 474] on div "You can edit or delete any of the preset messages, as well as add your own by t…" at bounding box center [1064, 472] width 280 height 74
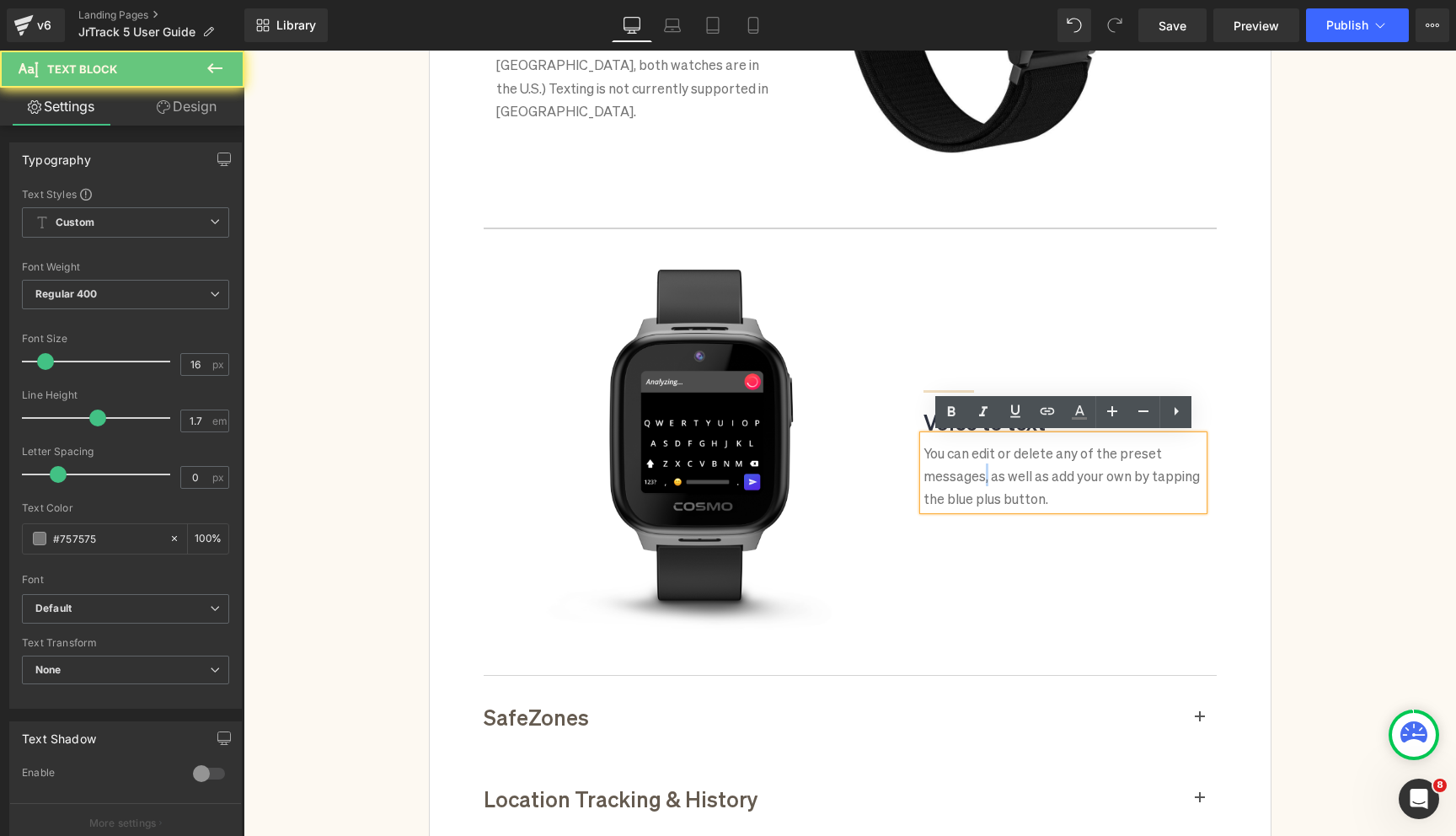
click at [985, 474] on div "You can edit or delete any of the preset messages, as well as add your own by t…" at bounding box center [1064, 472] width 280 height 74
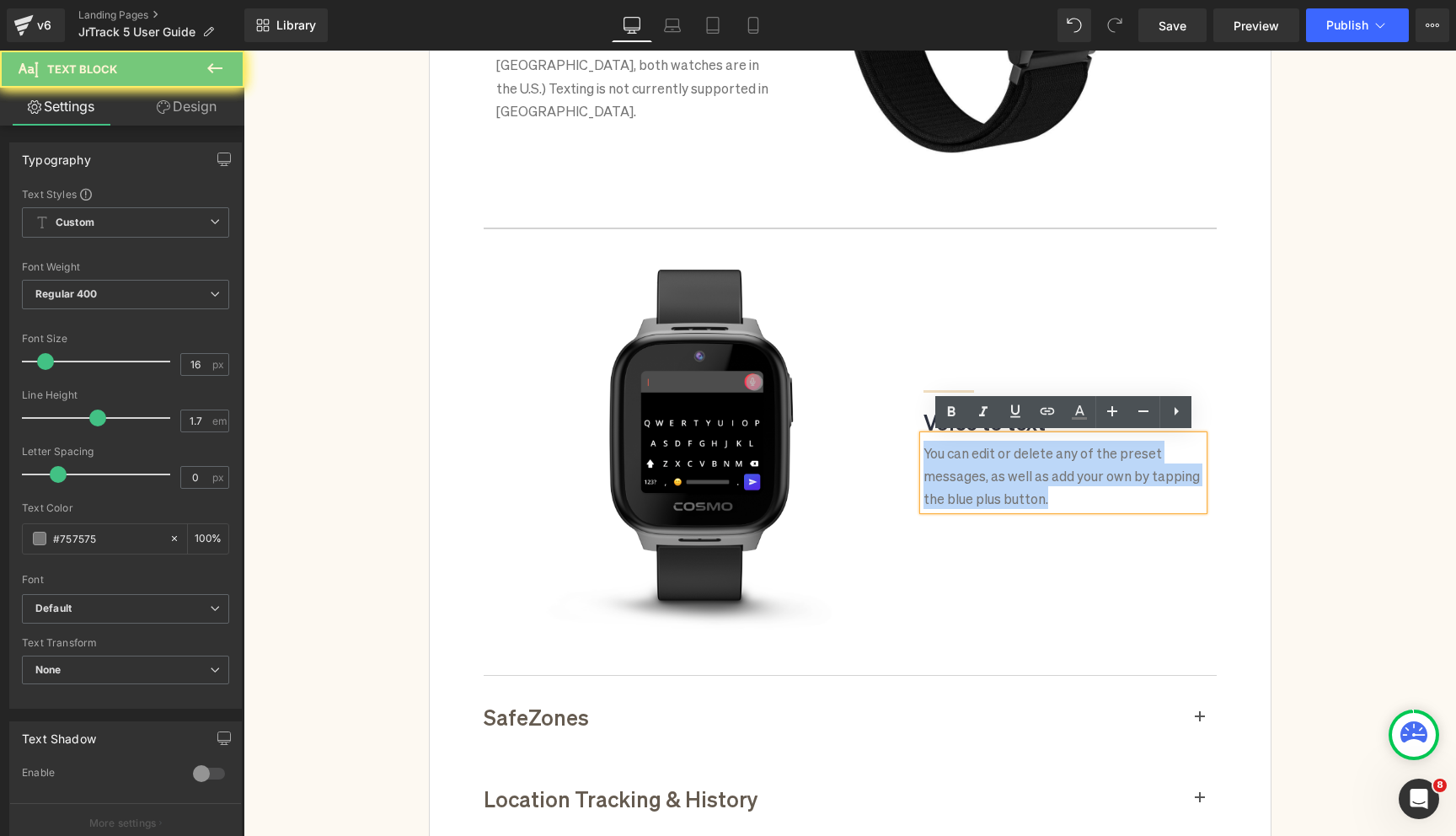
click at [985, 474] on div "You can edit or delete any of the preset messages, as well as add your own by t…" at bounding box center [1064, 472] width 280 height 74
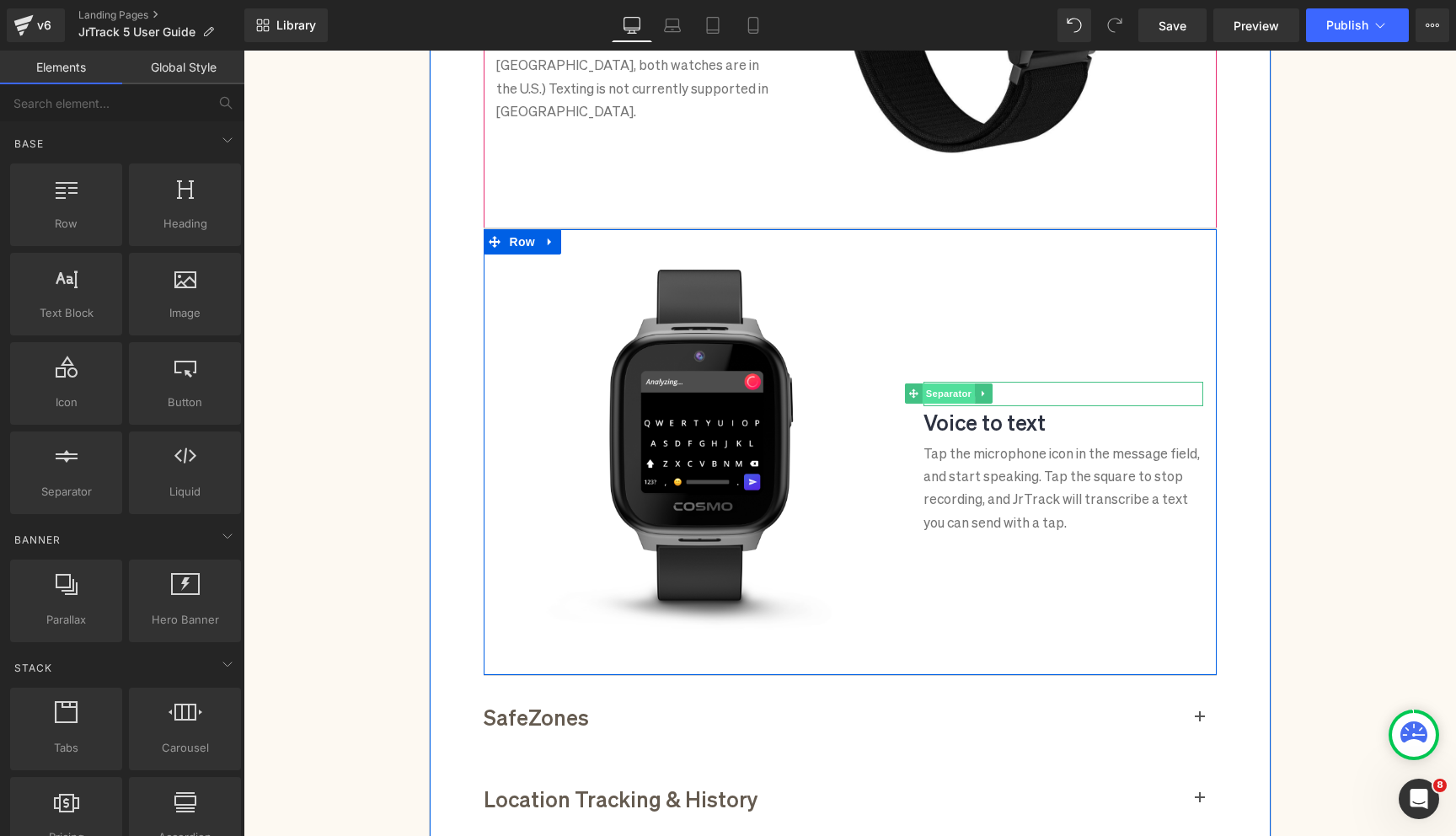
click at [942, 390] on span "Separator" at bounding box center [949, 393] width 53 height 20
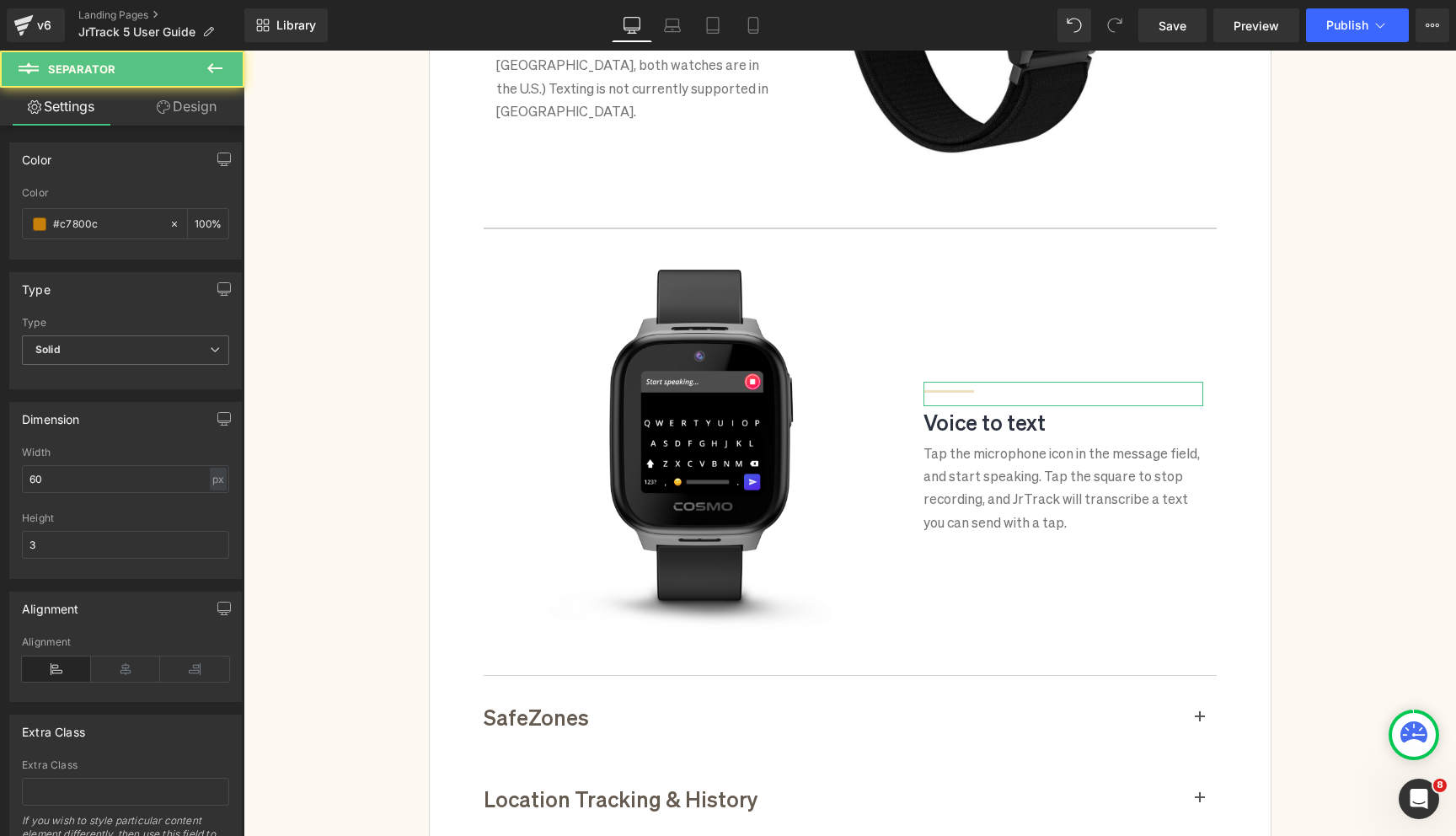
click at [189, 125] on link "Design" at bounding box center [187, 106] width 123 height 38
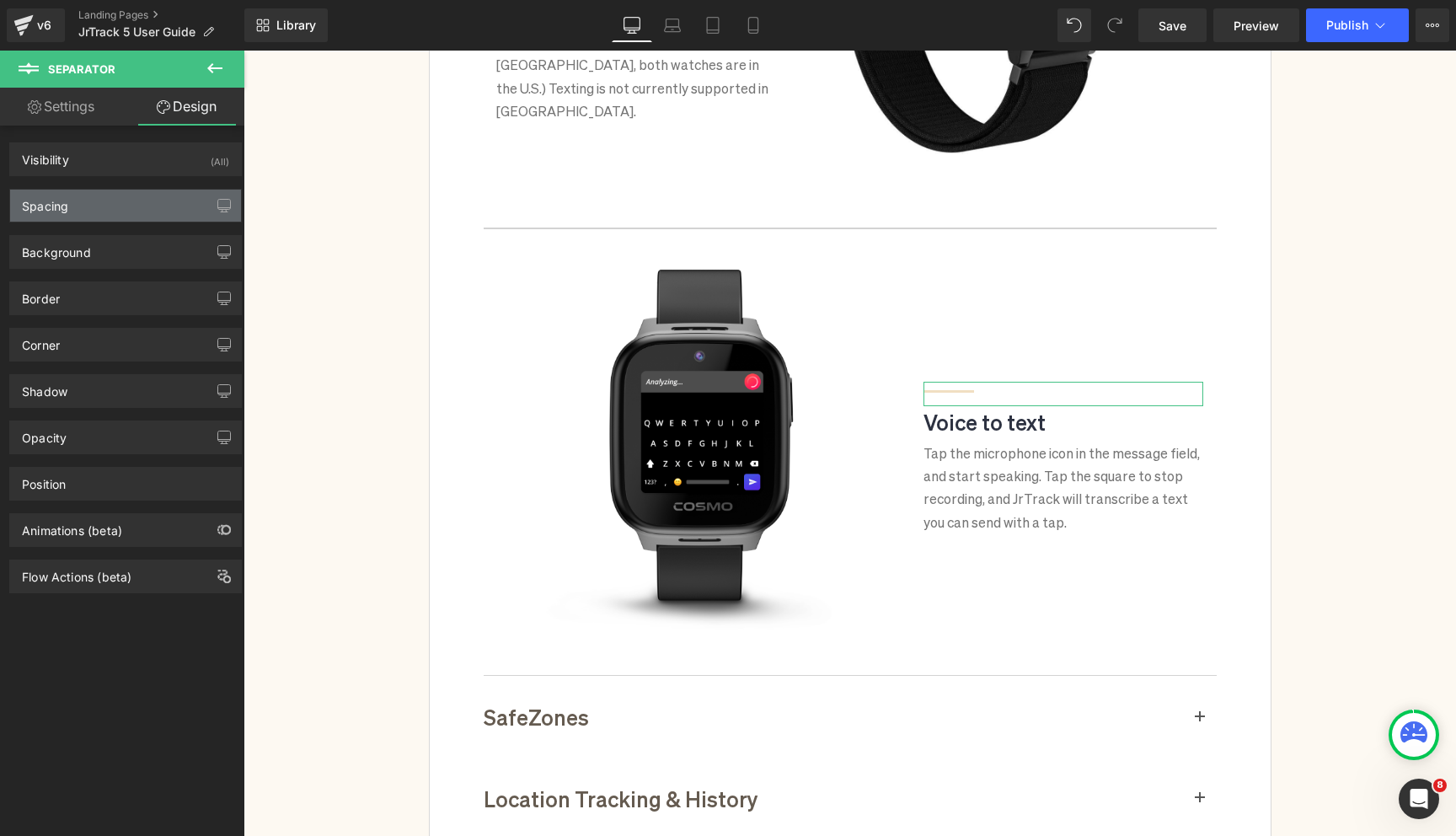
click at [92, 210] on div "Spacing" at bounding box center [125, 205] width 231 height 32
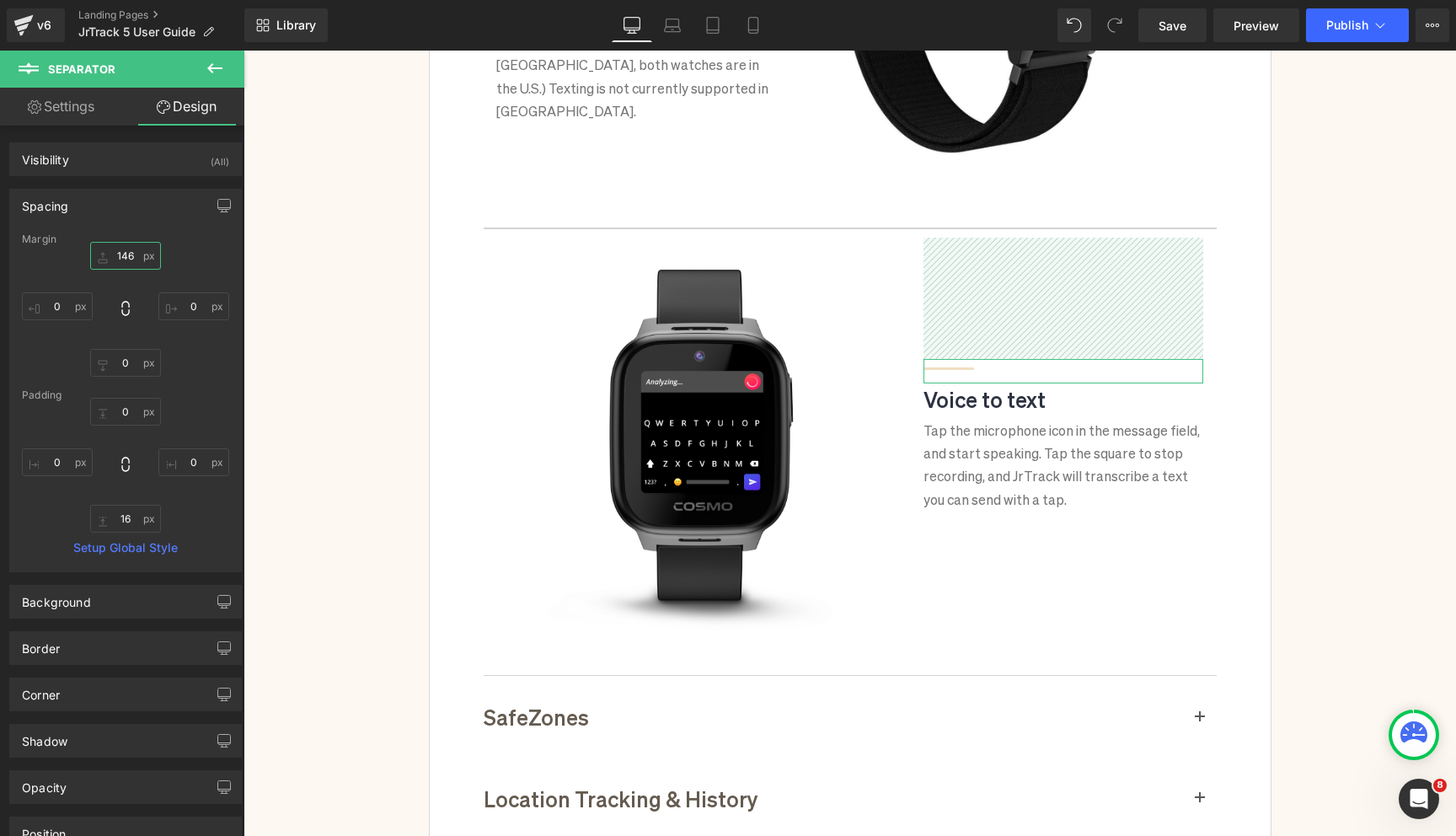
drag, startPoint x: 97, startPoint y: 260, endPoint x: 97, endPoint y: 280, distance: 20.0
click at [97, 280] on div "171 0 0 0" at bounding box center [126, 309] width 207 height 134
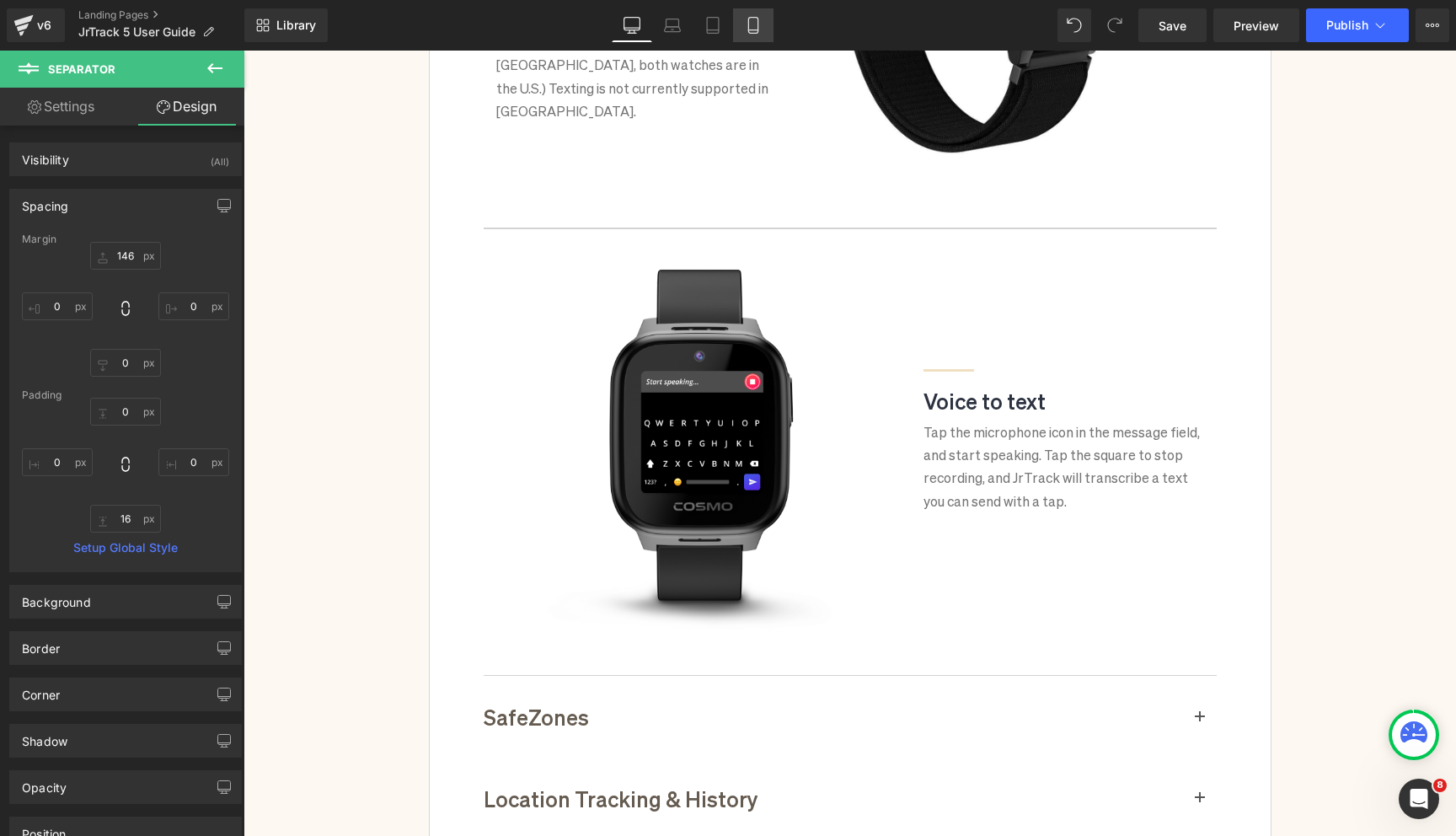
click at [743, 28] on link "Mobile" at bounding box center [753, 25] width 41 height 34
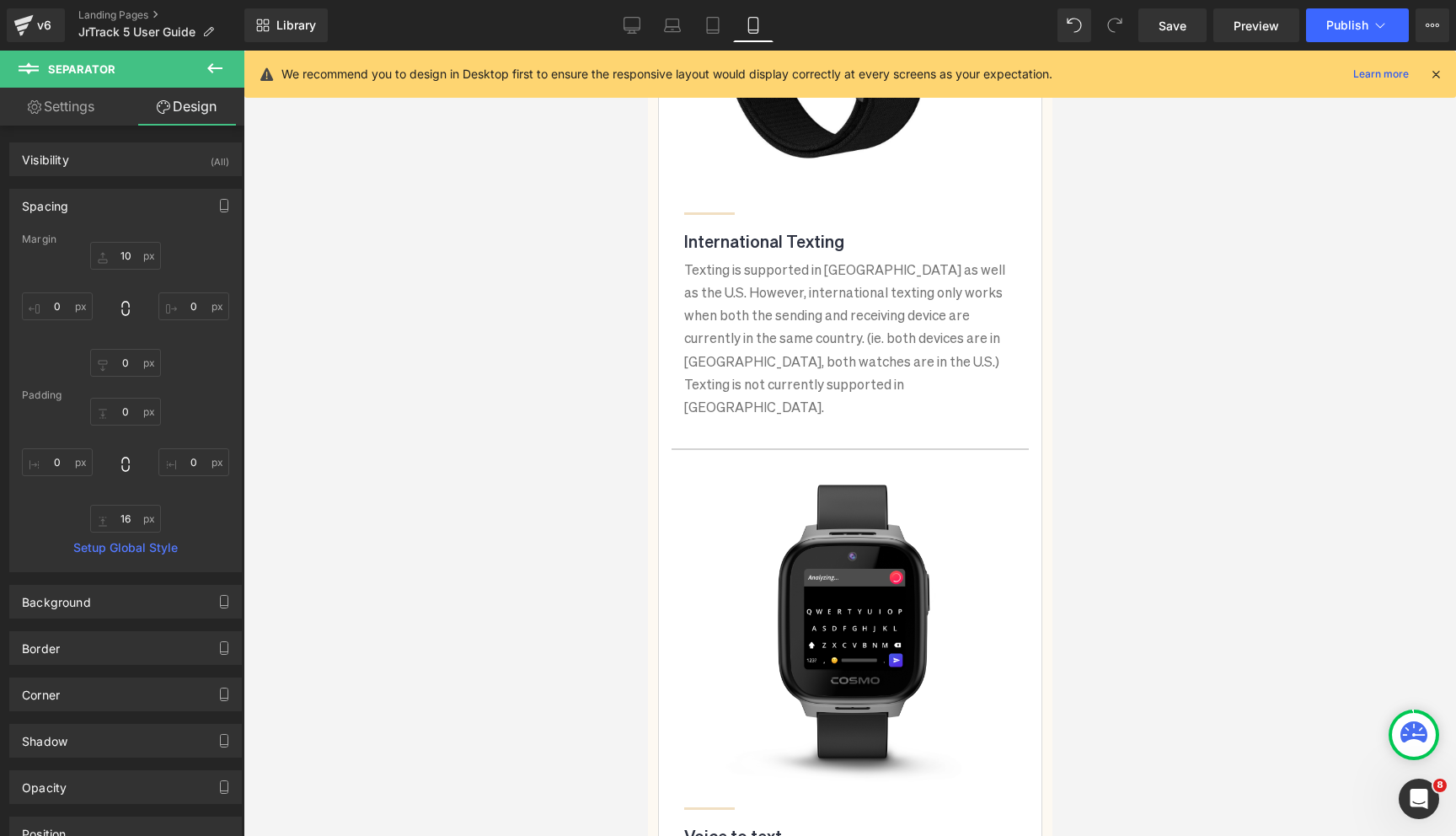
scroll to position [3232, 0]
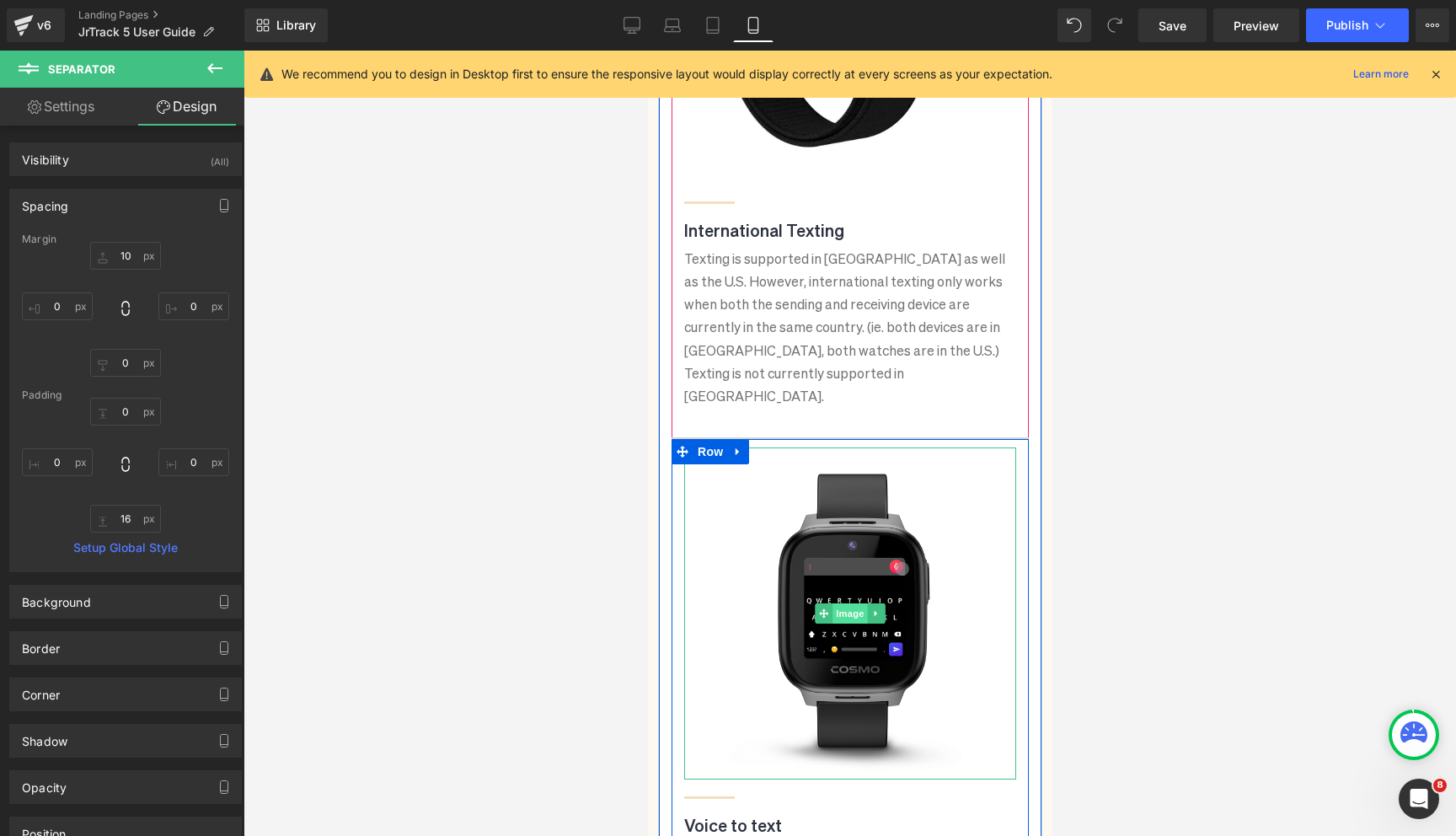
click at [863, 603] on span "Image" at bounding box center [849, 613] width 35 height 20
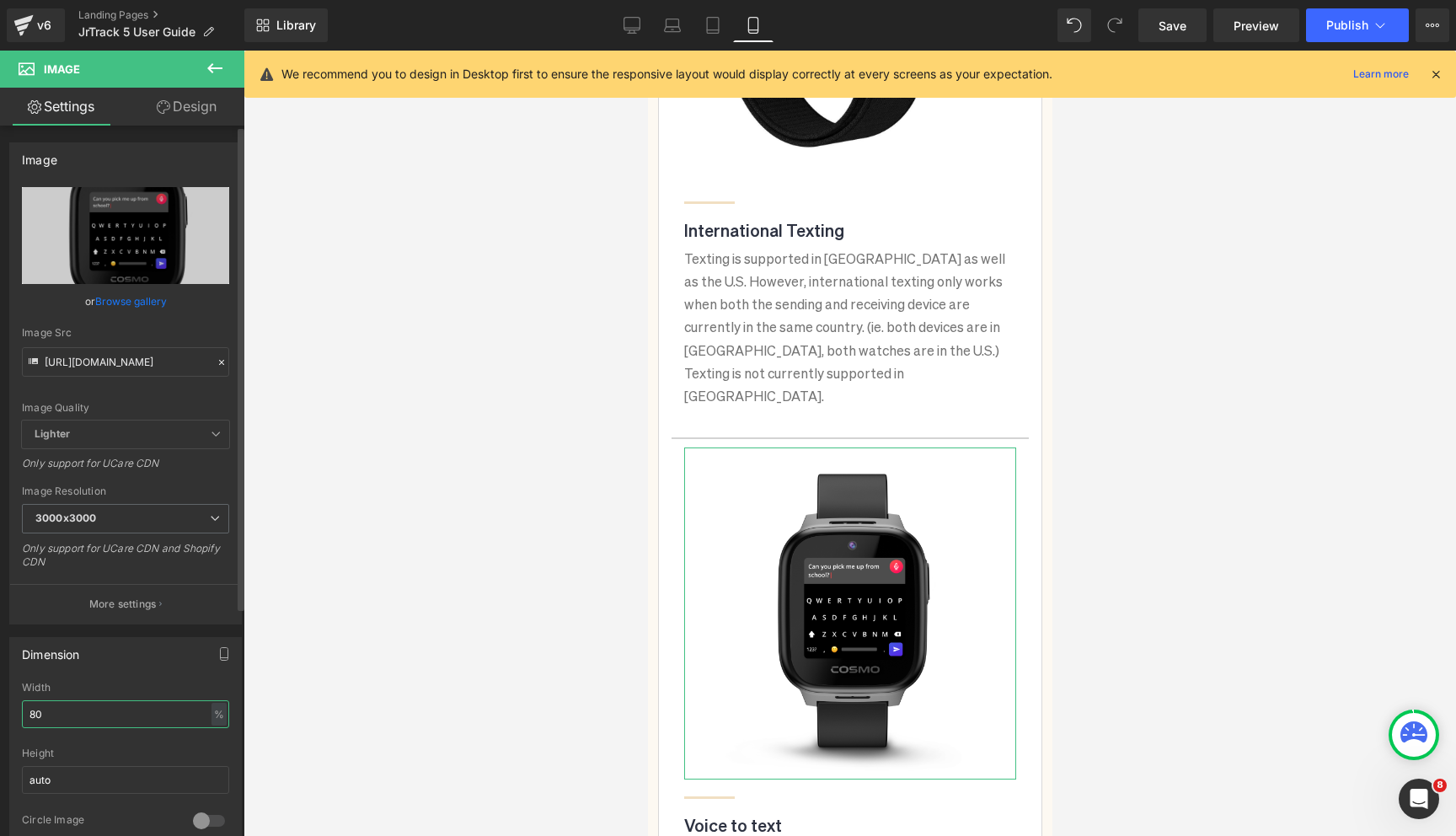
drag, startPoint x: 72, startPoint y: 712, endPoint x: 0, endPoint y: 712, distance: 72.0
click at [0, 712] on div "Dimension 80% Width 80 % % px auto Height auto 0 Circle Image" at bounding box center [126, 737] width 252 height 227
type input "100"
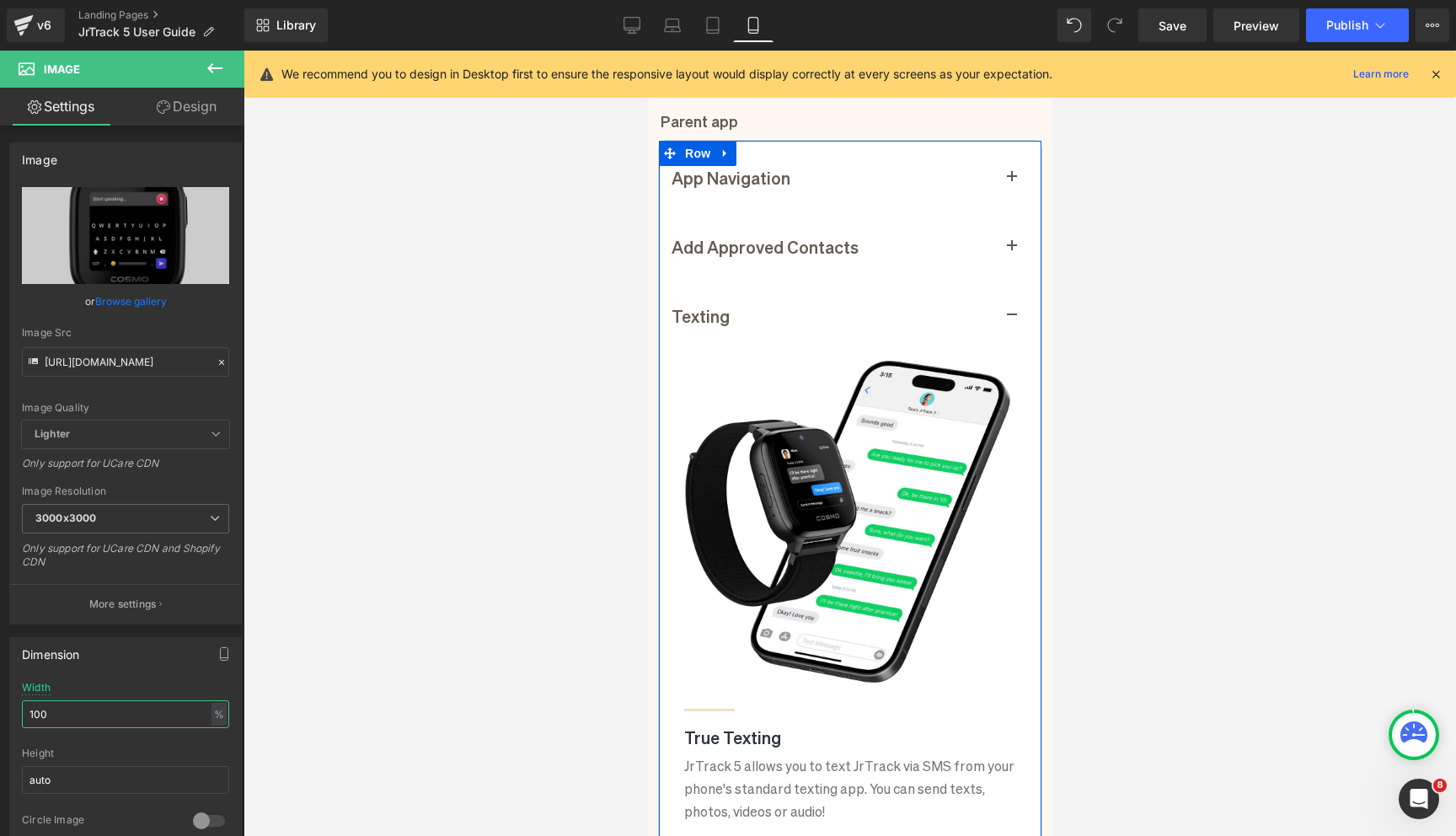
scroll to position [660, 0]
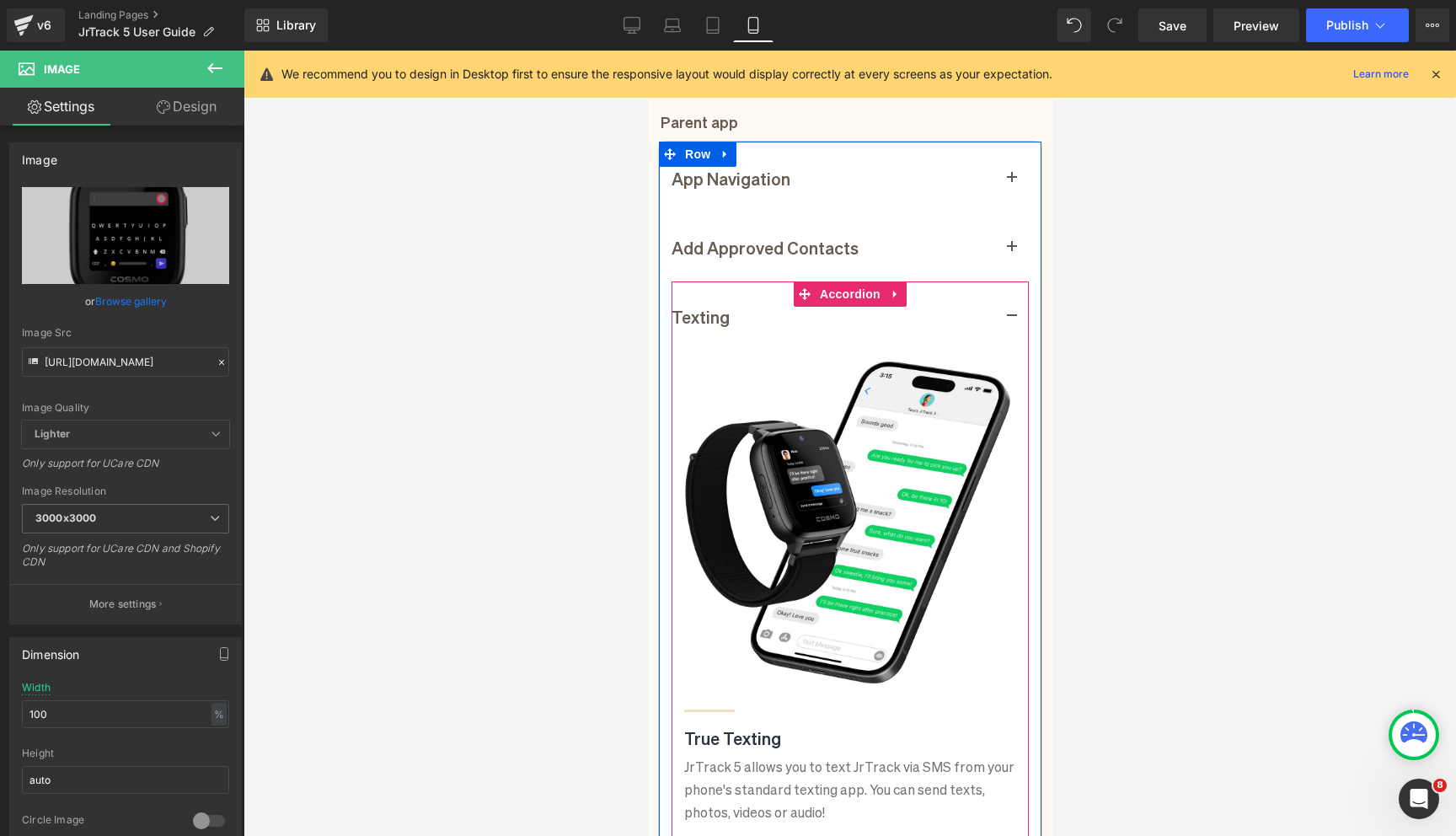
click at [1011, 321] on span "button" at bounding box center [1011, 321] width 0 height 0
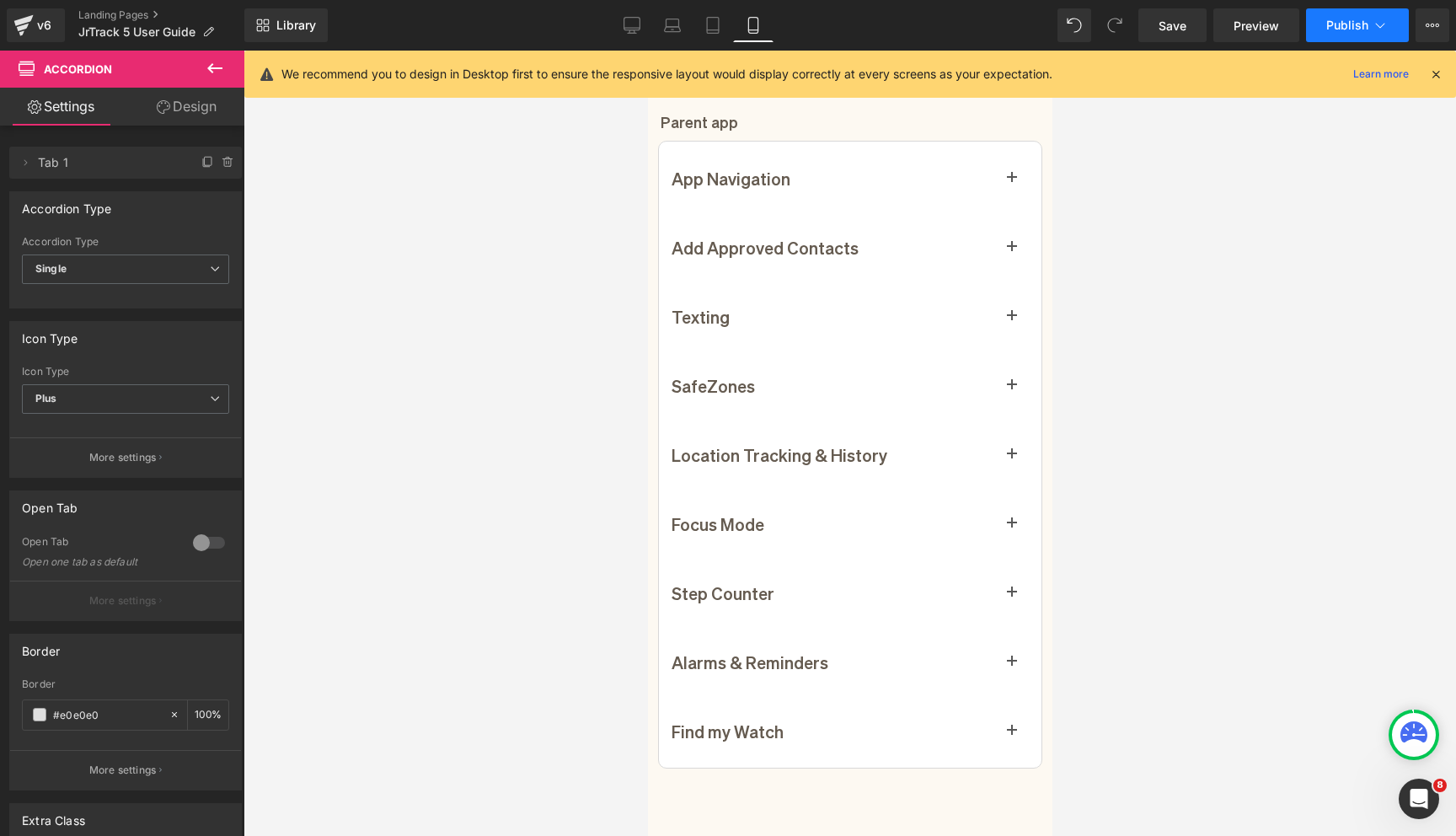
click at [1338, 34] on button "Publish" at bounding box center [1358, 25] width 103 height 34
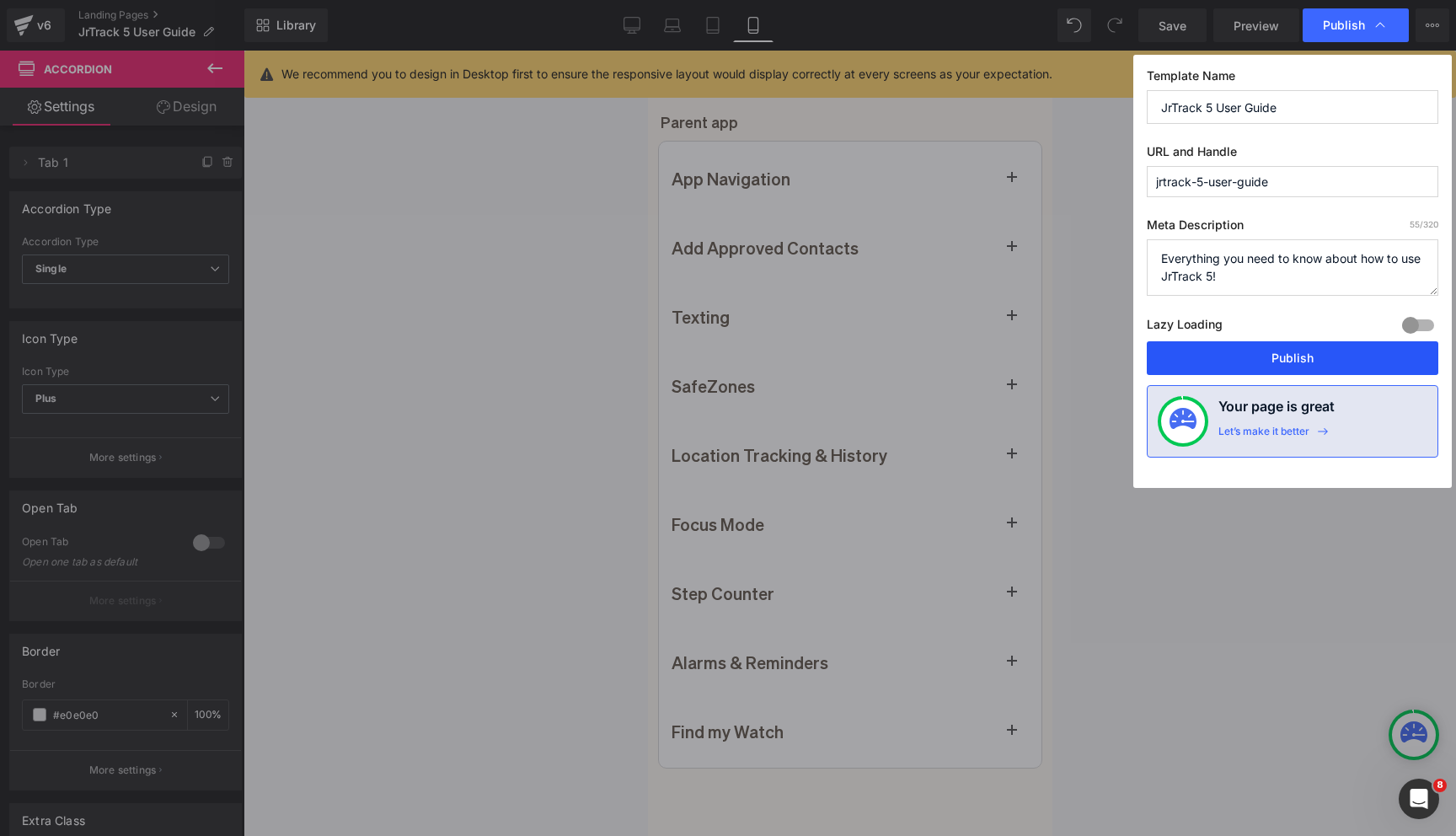
click at [1253, 364] on button "Publish" at bounding box center [1292, 358] width 291 height 34
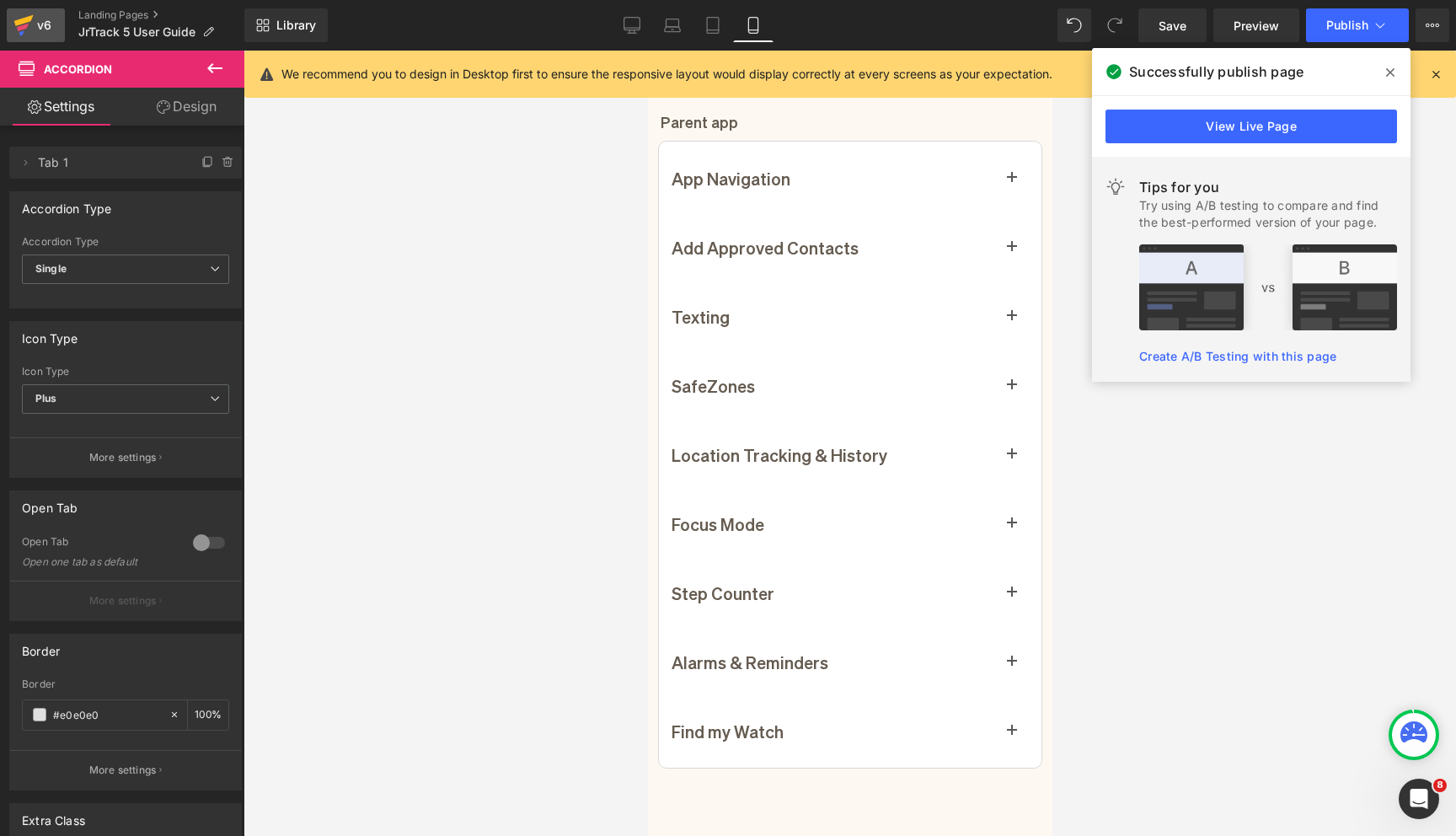
click at [34, 34] on div "v6" at bounding box center [45, 25] width 21 height 22
